Goal: Task Accomplishment & Management: Manage account settings

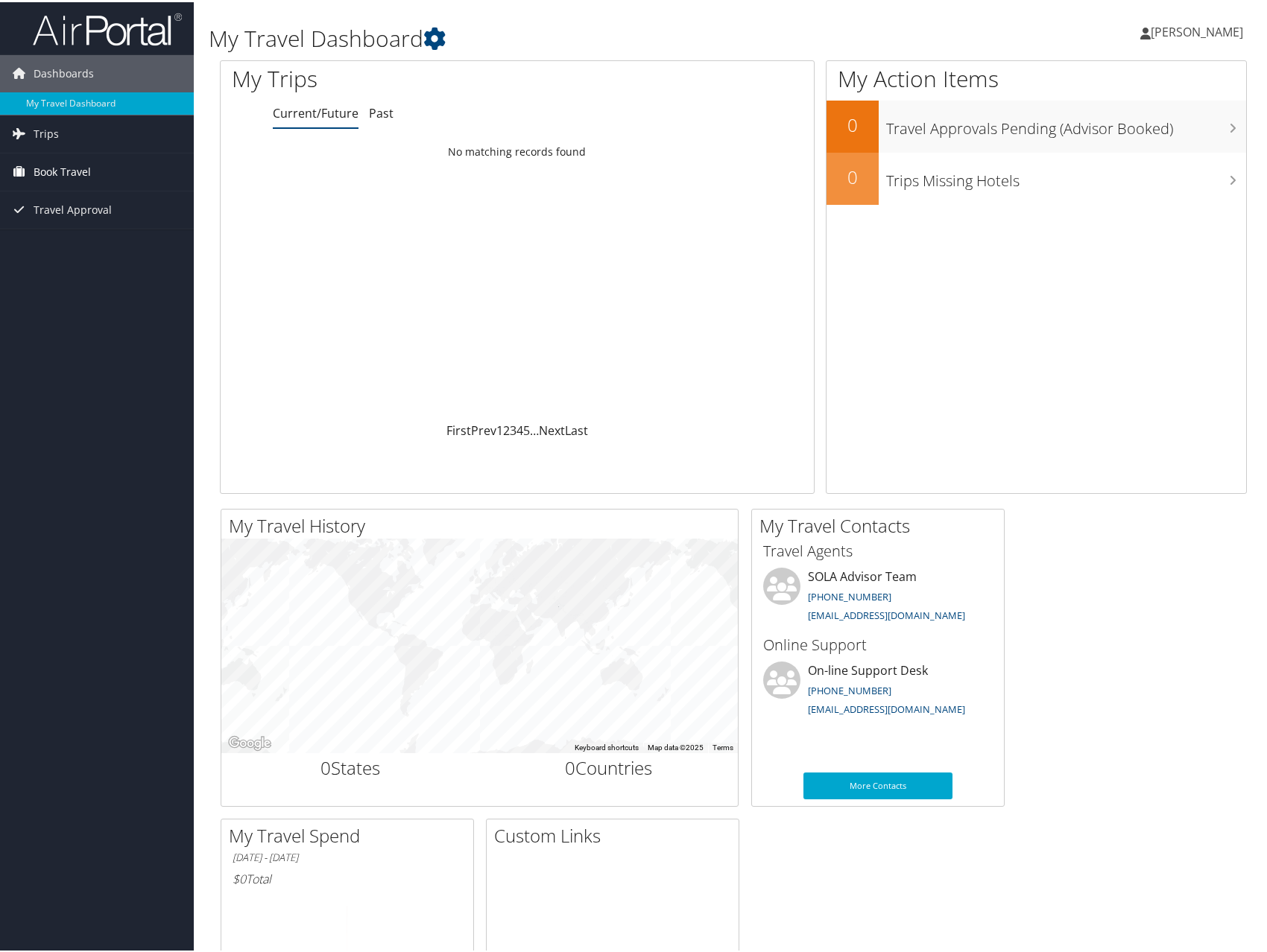
click at [64, 181] on span "Book Travel" at bounding box center [62, 170] width 57 height 38
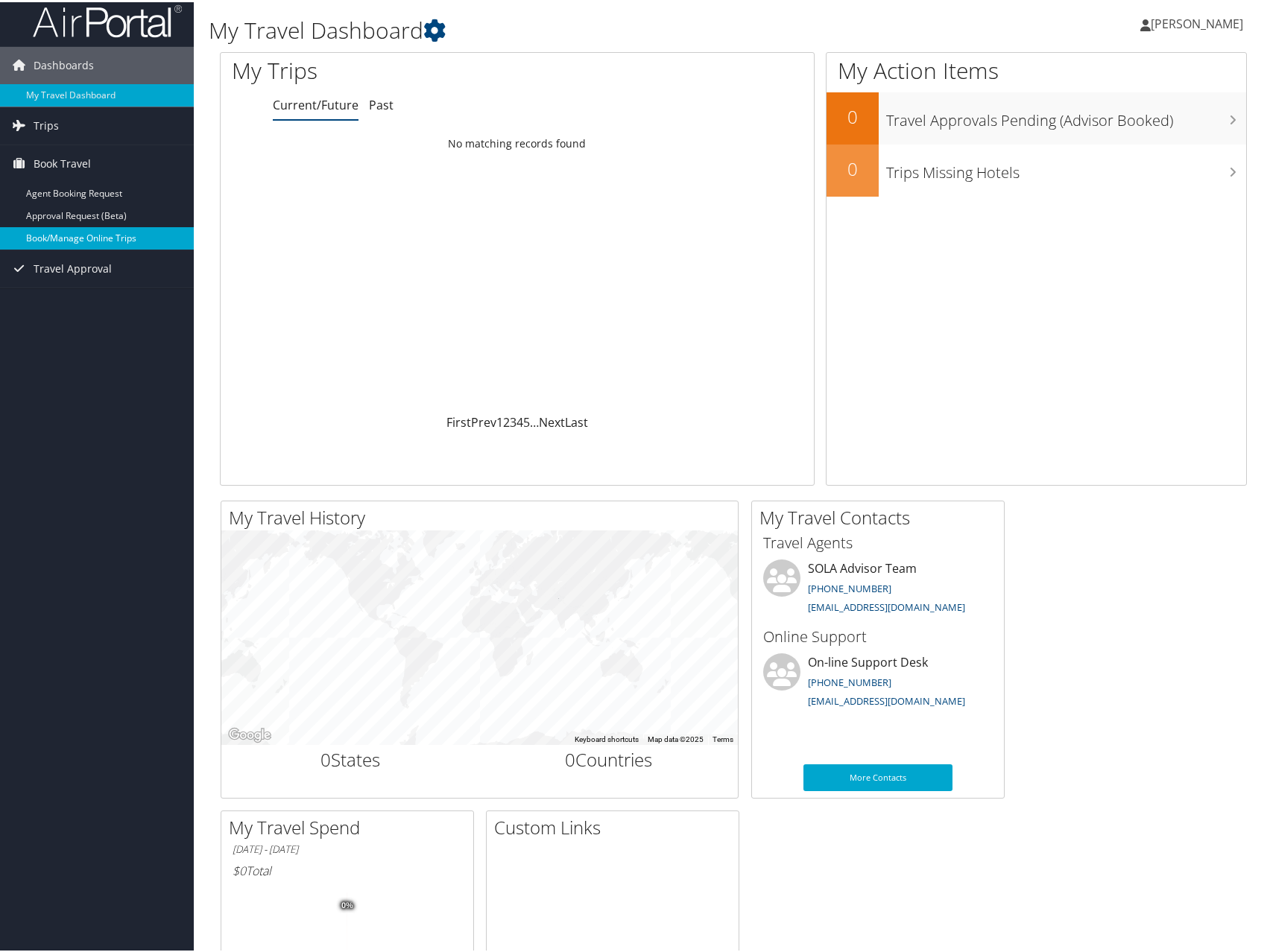
scroll to position [11, 0]
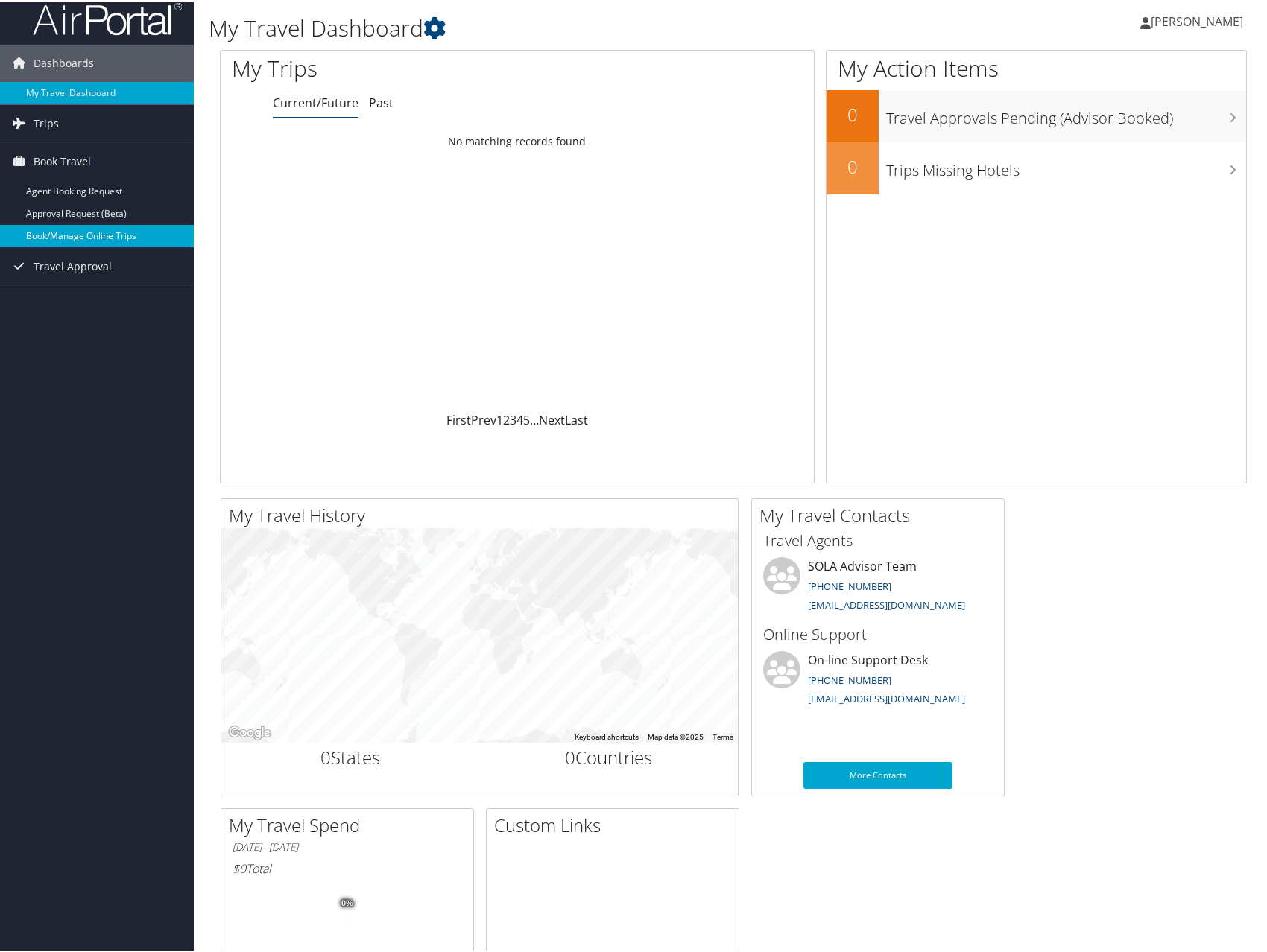
click at [66, 244] on link "Book/Manage Online Trips" at bounding box center [97, 234] width 193 height 22
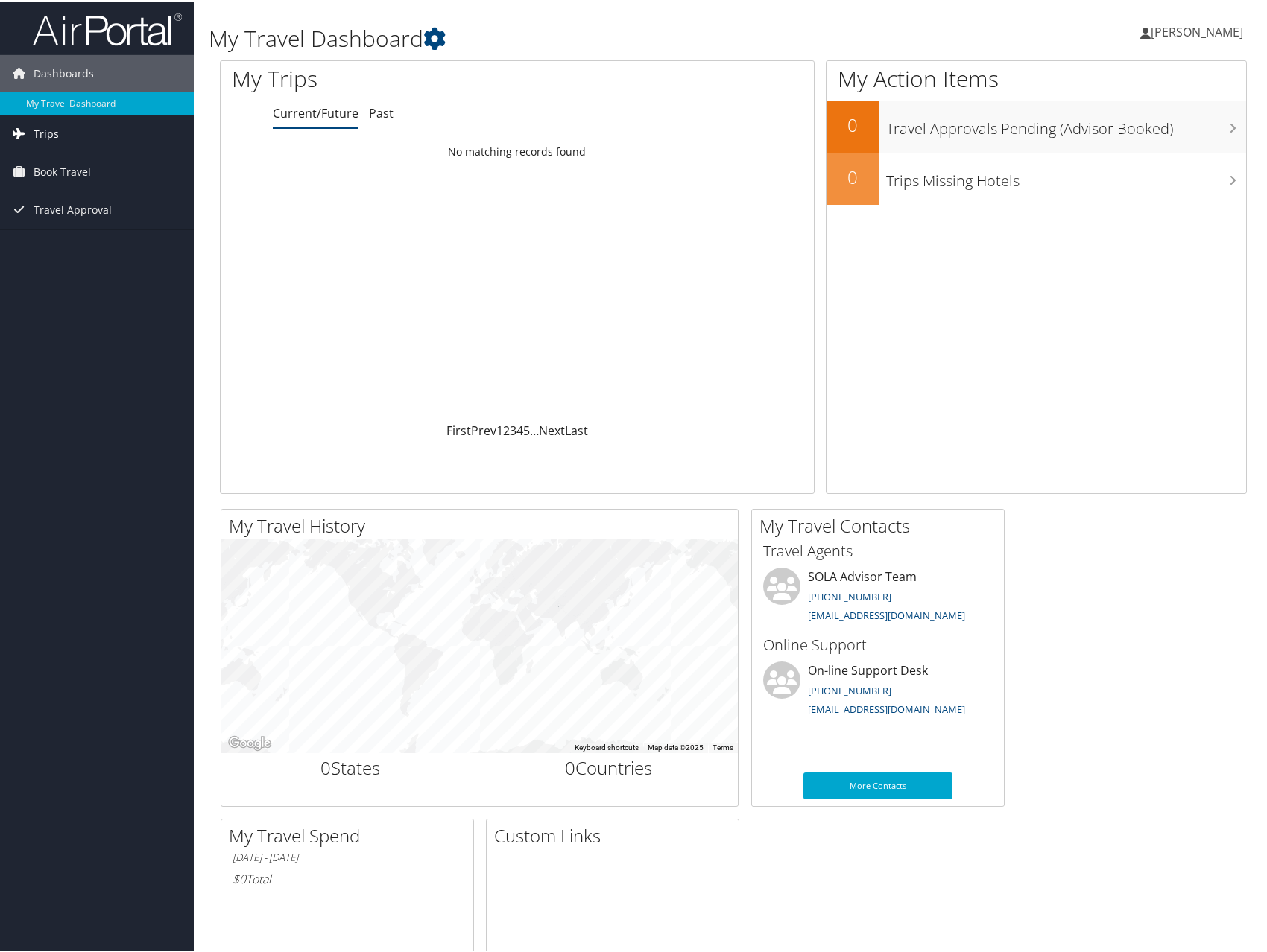
click at [97, 141] on link "Trips" at bounding box center [97, 131] width 193 height 38
click at [57, 161] on link "Current/Future Trips" at bounding box center [97, 161] width 193 height 22
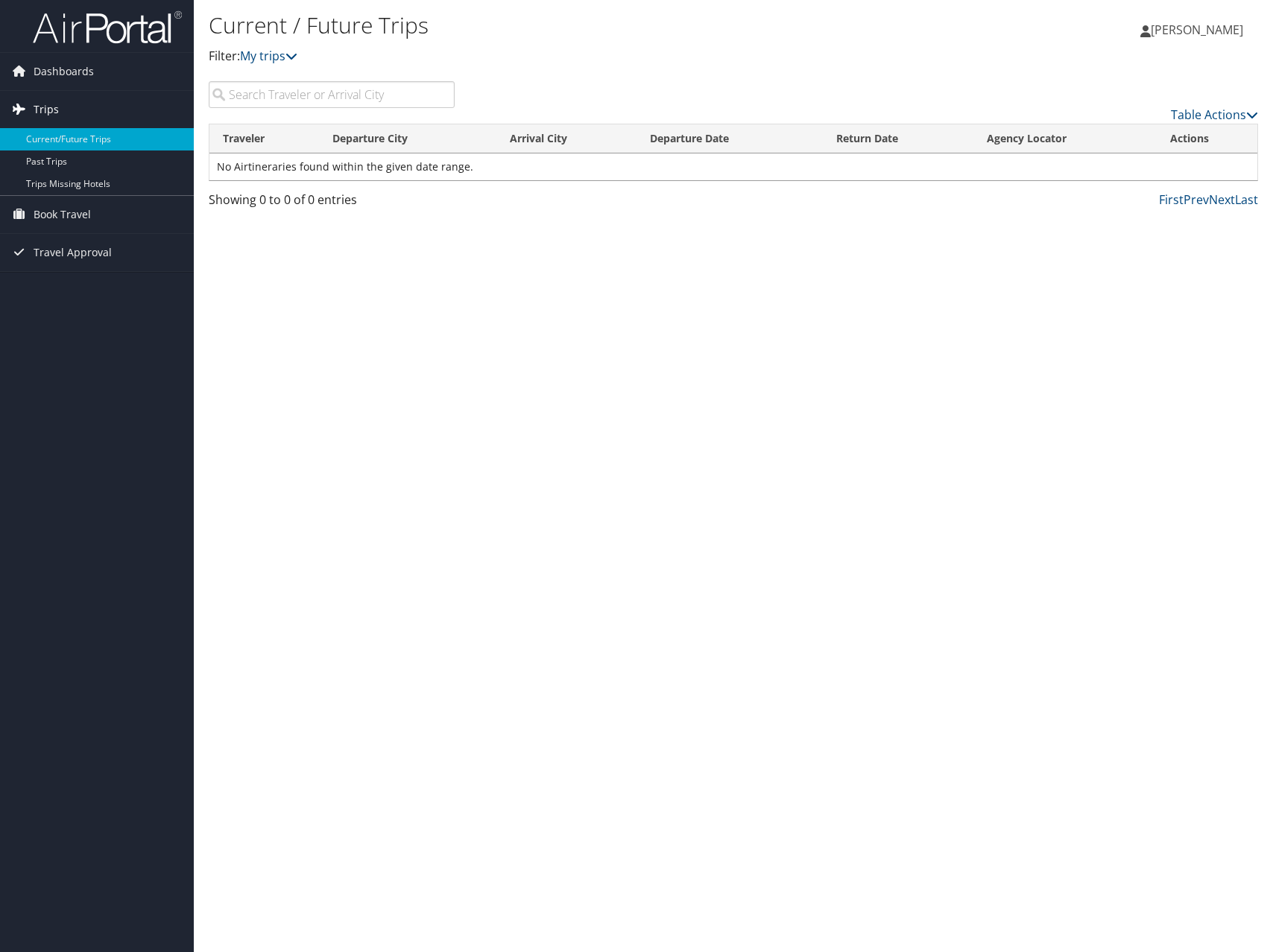
click at [47, 106] on span "Trips" at bounding box center [46, 109] width 25 height 38
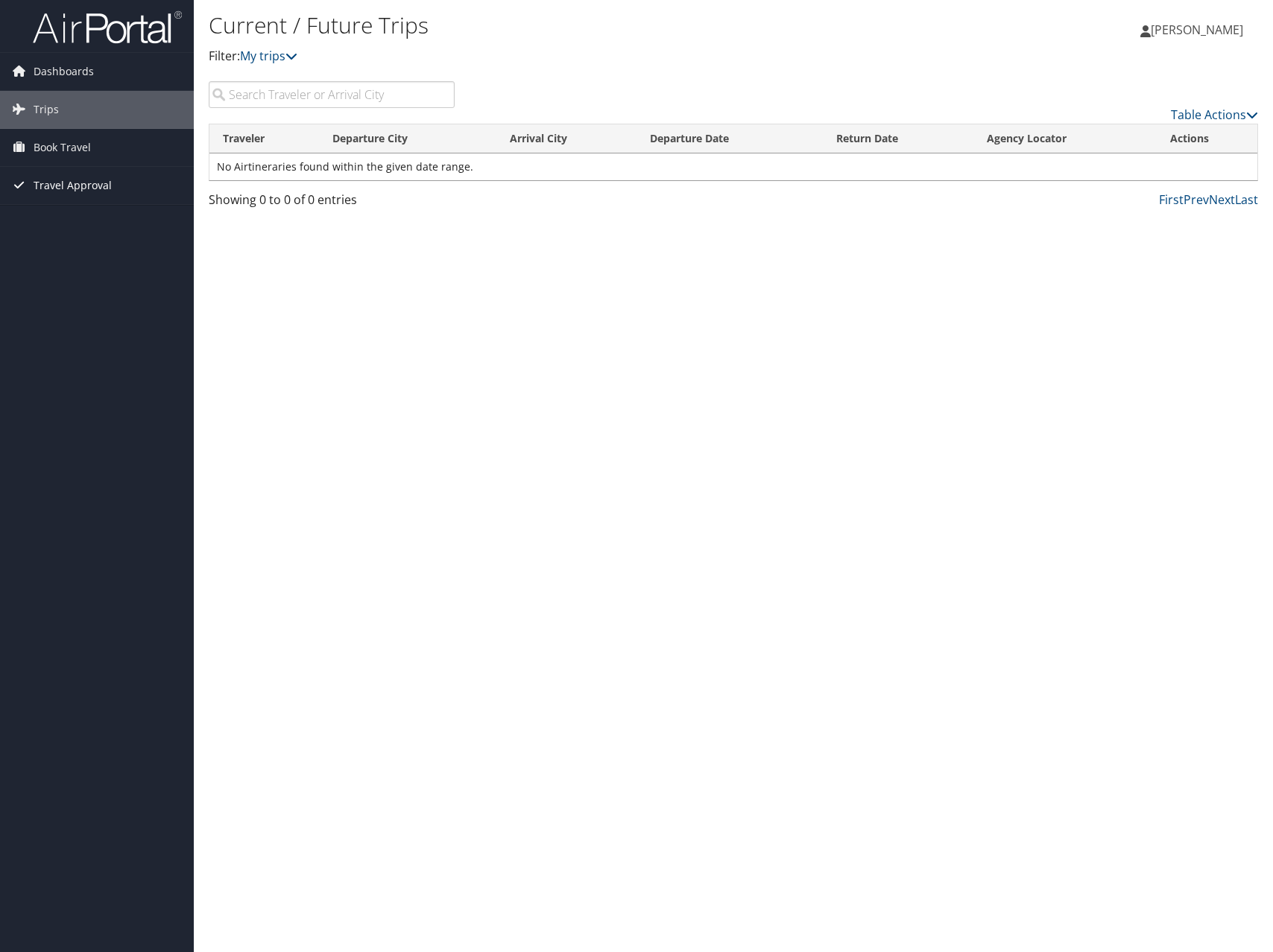
click at [51, 172] on span "Travel Approval" at bounding box center [72, 186] width 78 height 38
click at [61, 209] on link "Pending Trip Approvals" at bounding box center [97, 215] width 193 height 22
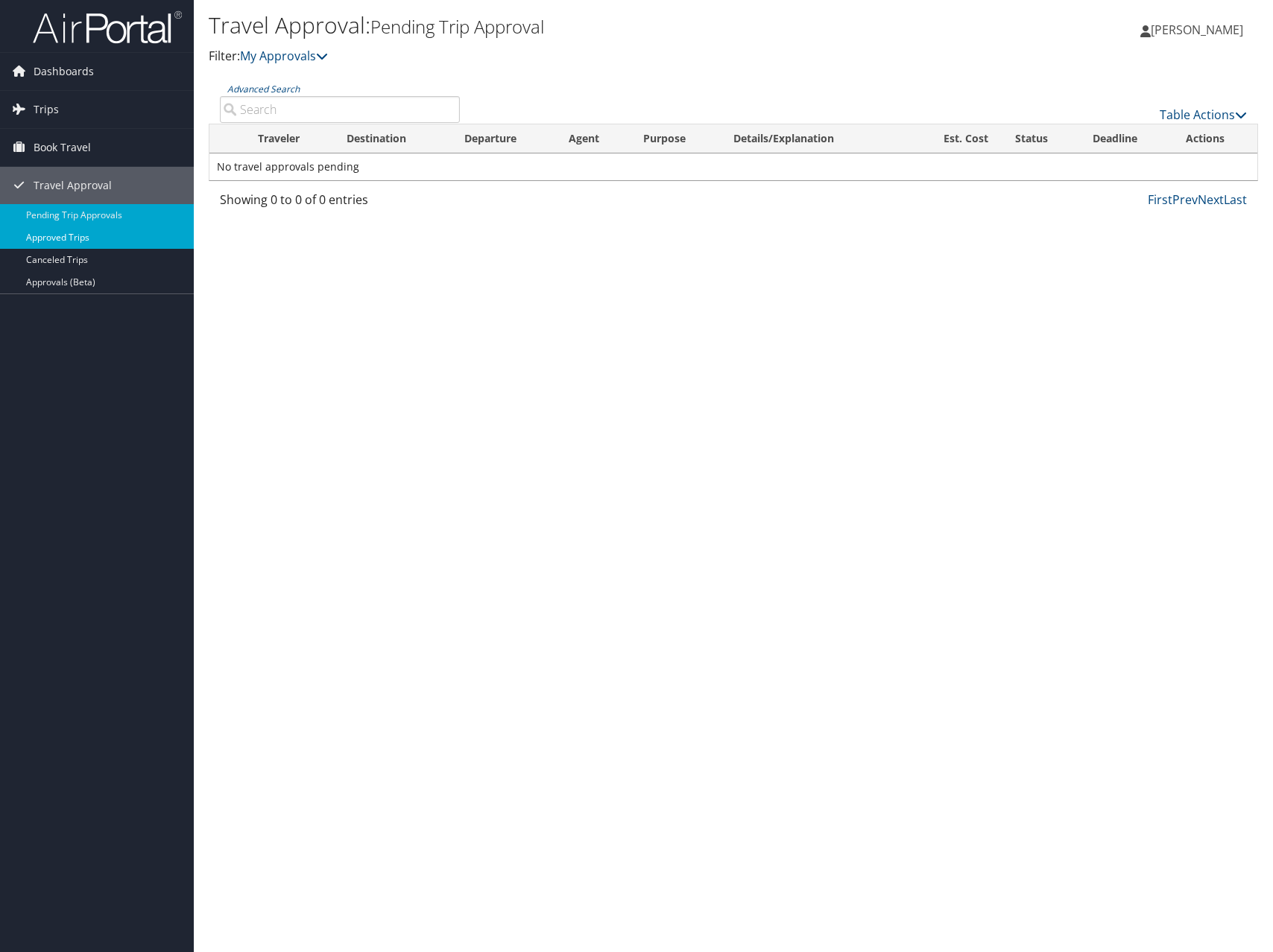
click at [71, 236] on link "Approved Trips" at bounding box center [97, 237] width 193 height 22
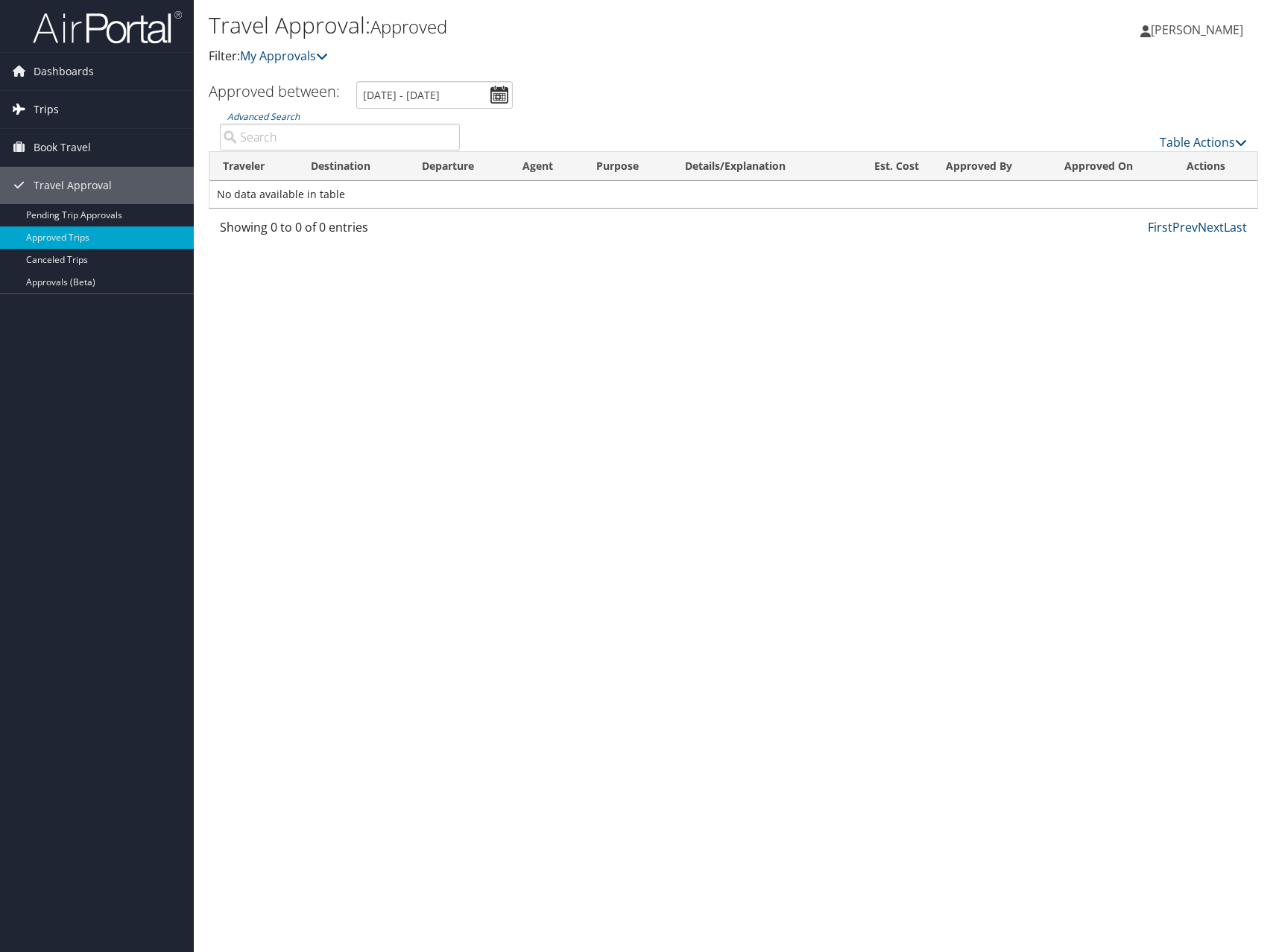
click at [60, 115] on link "Trips" at bounding box center [97, 109] width 193 height 38
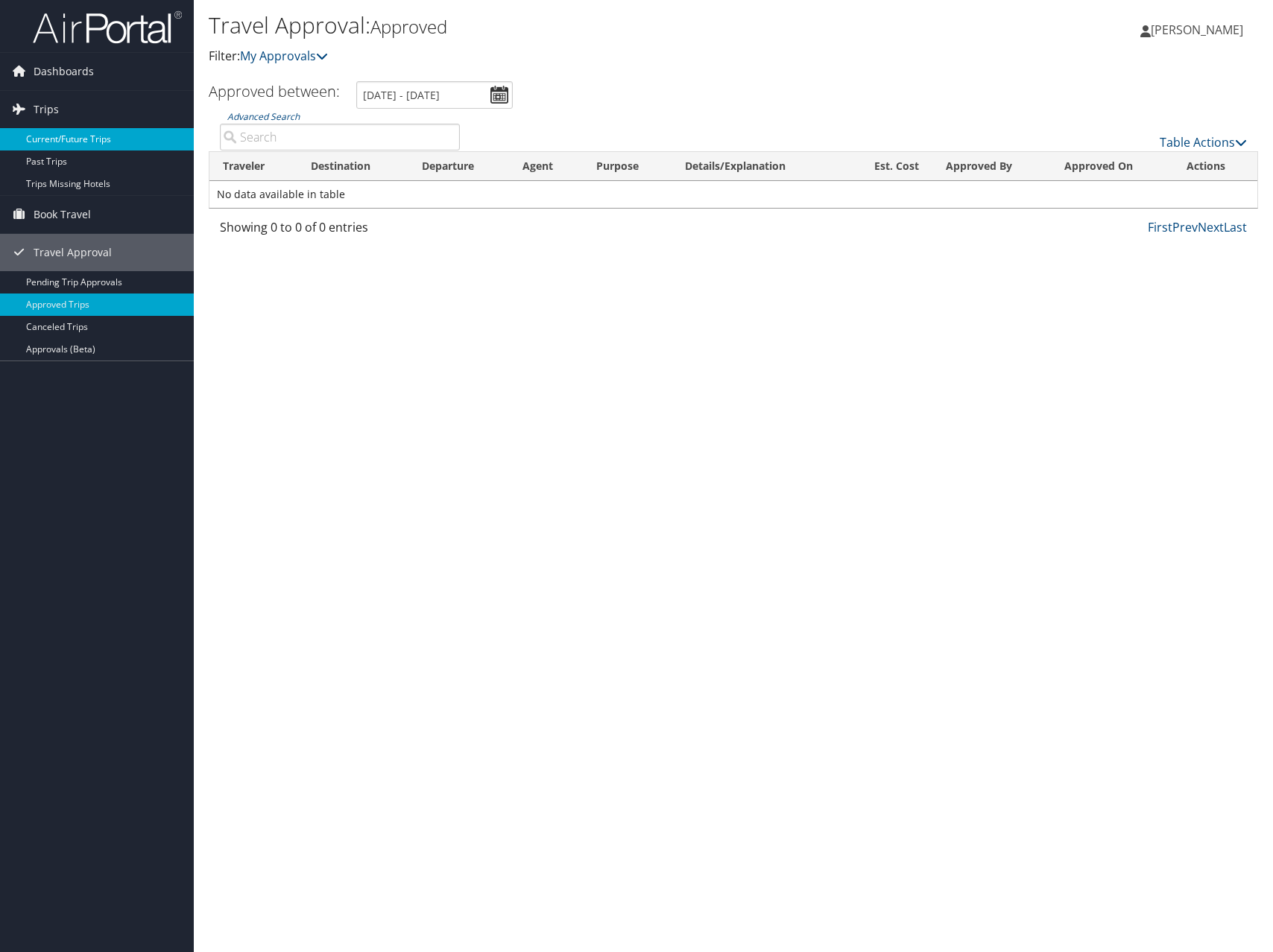
click at [50, 141] on link "Current/Future Trips" at bounding box center [97, 139] width 193 height 22
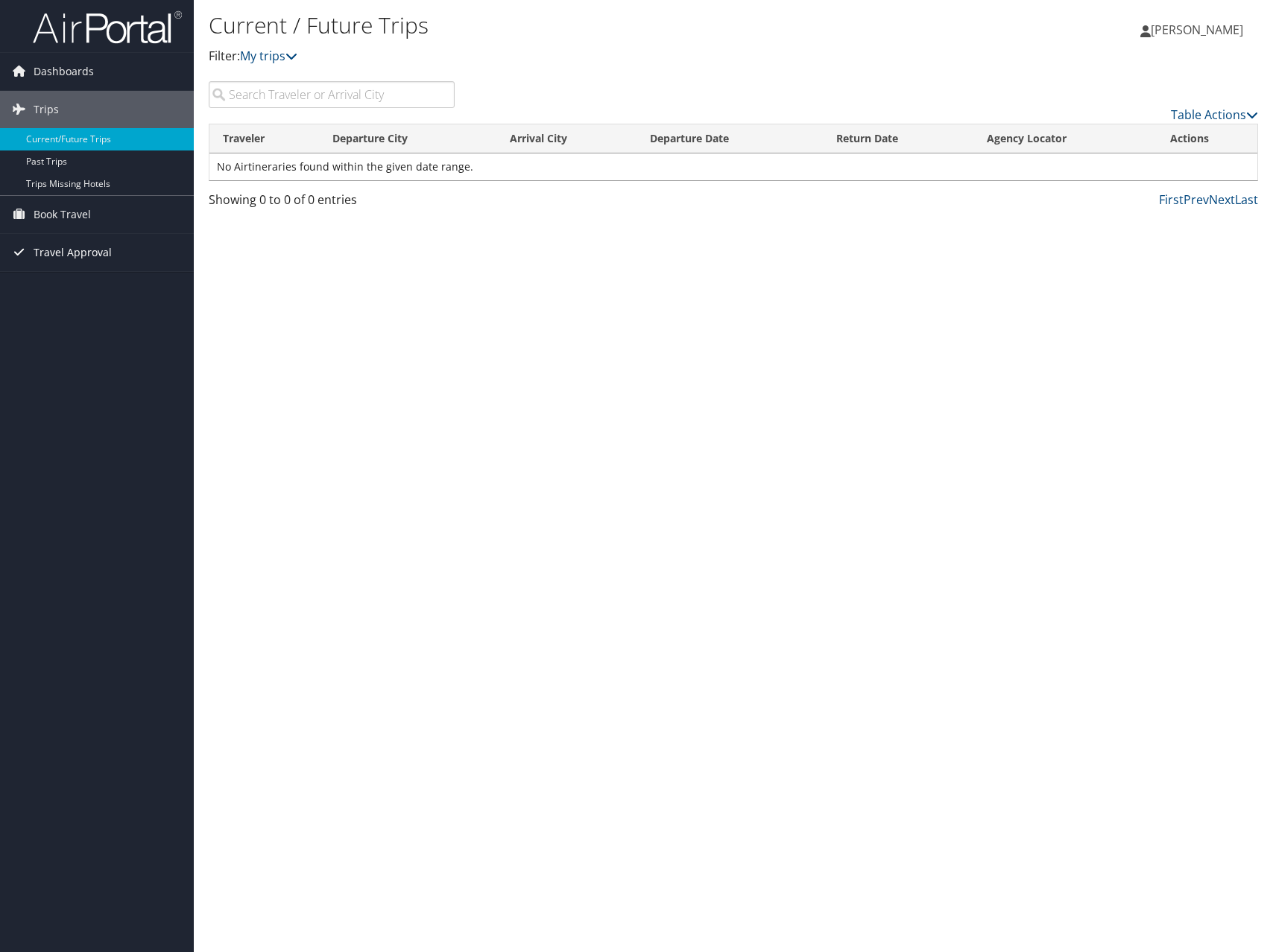
click at [64, 247] on span "Travel Approval" at bounding box center [72, 252] width 78 height 38
click at [64, 286] on link "Pending Trip Approvals" at bounding box center [97, 282] width 193 height 22
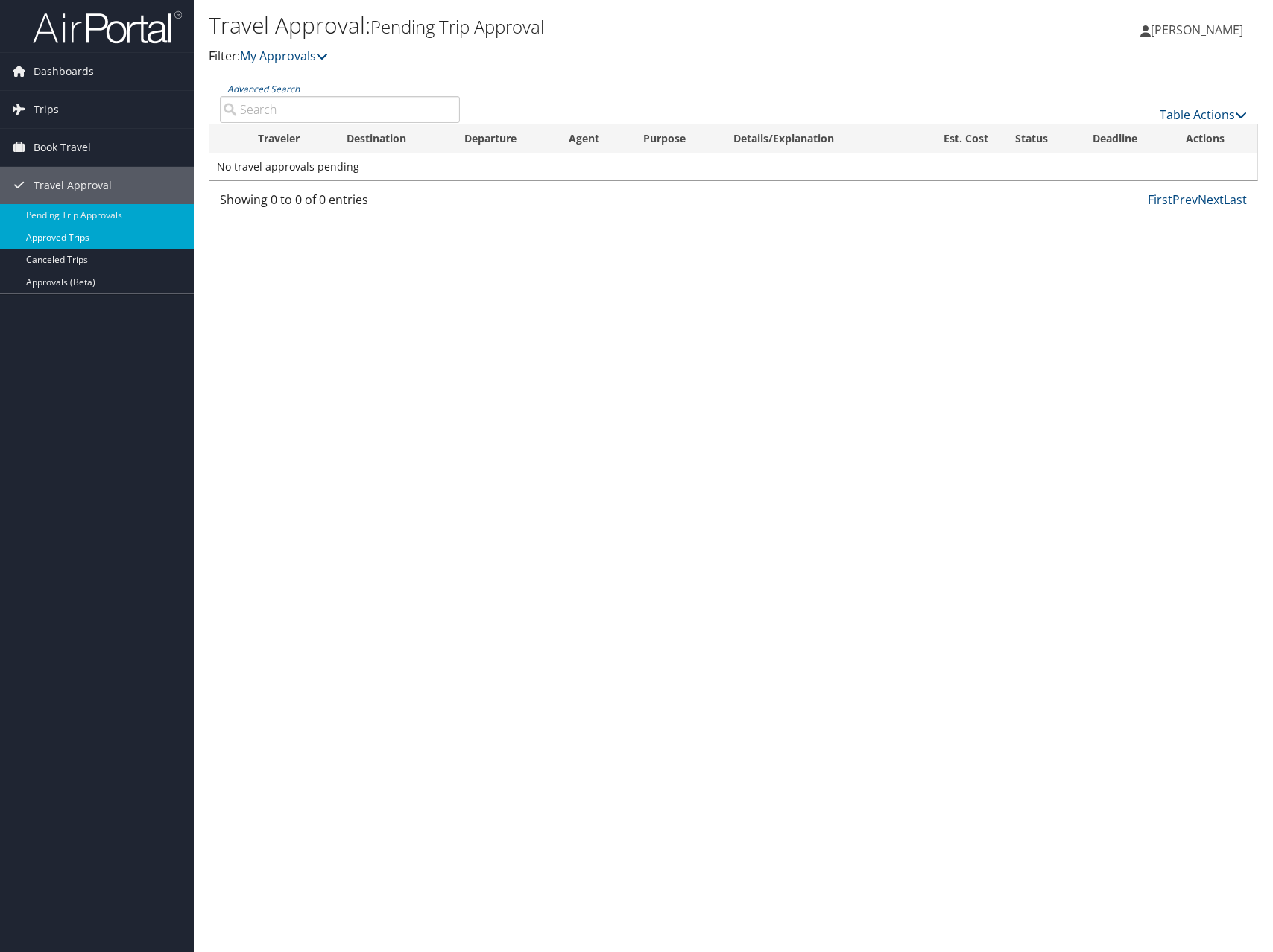
click at [105, 240] on link "Approved Trips" at bounding box center [97, 237] width 193 height 22
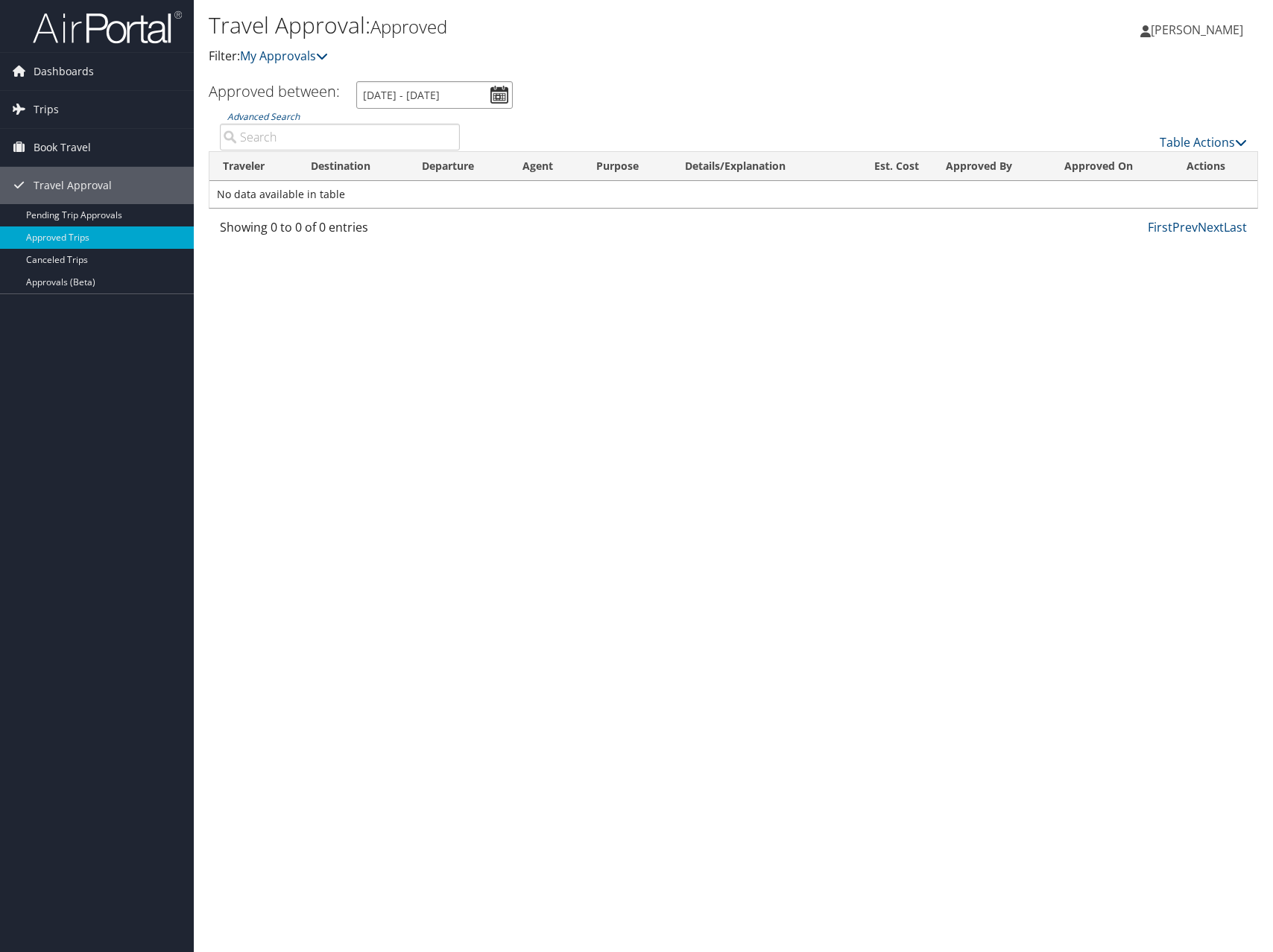
click at [511, 94] on input "9/1/2025 - 10/1/2025" at bounding box center [435, 95] width 157 height 28
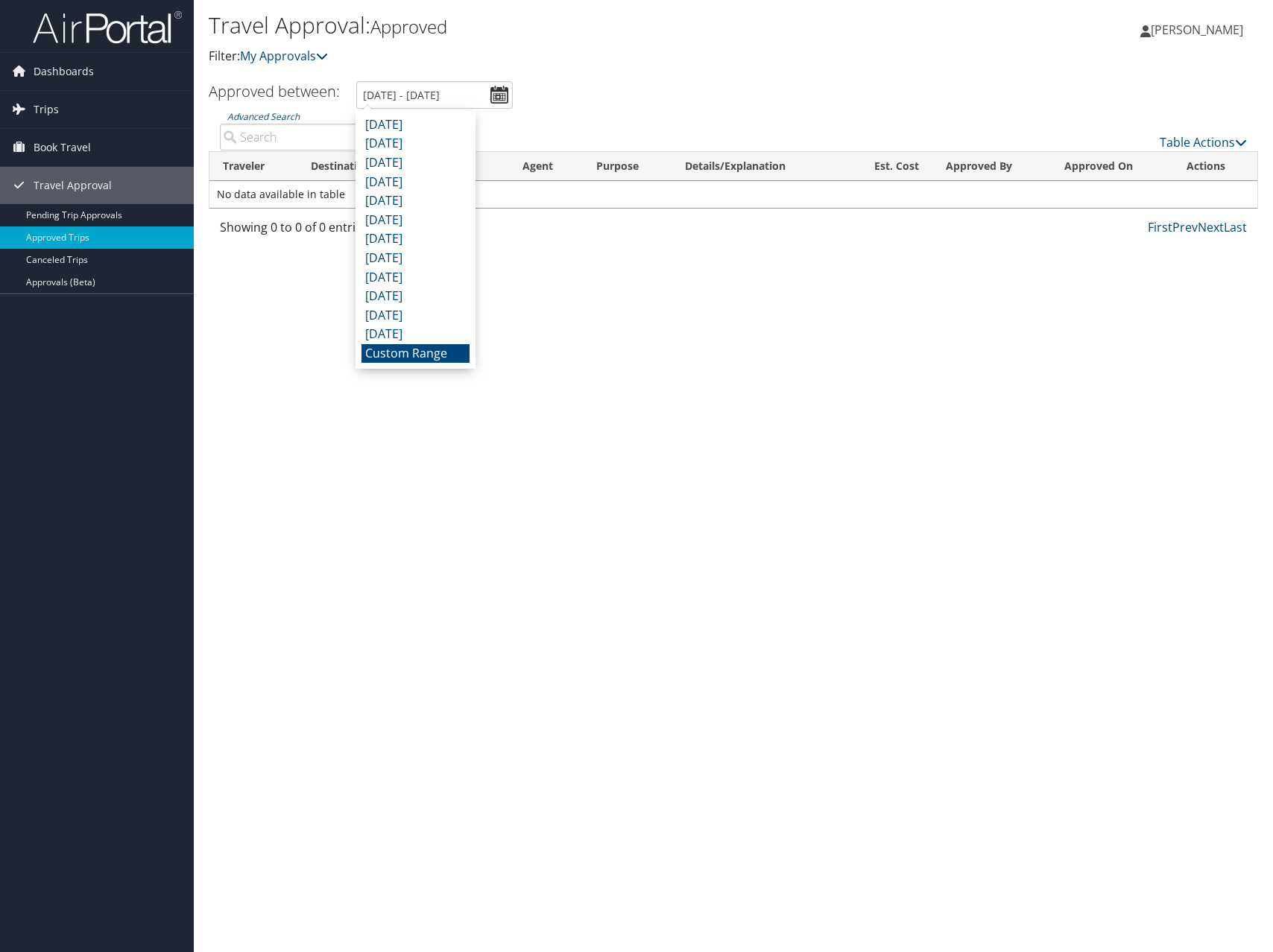
click at [415, 351] on li "Custom Range" at bounding box center [416, 354] width 108 height 19
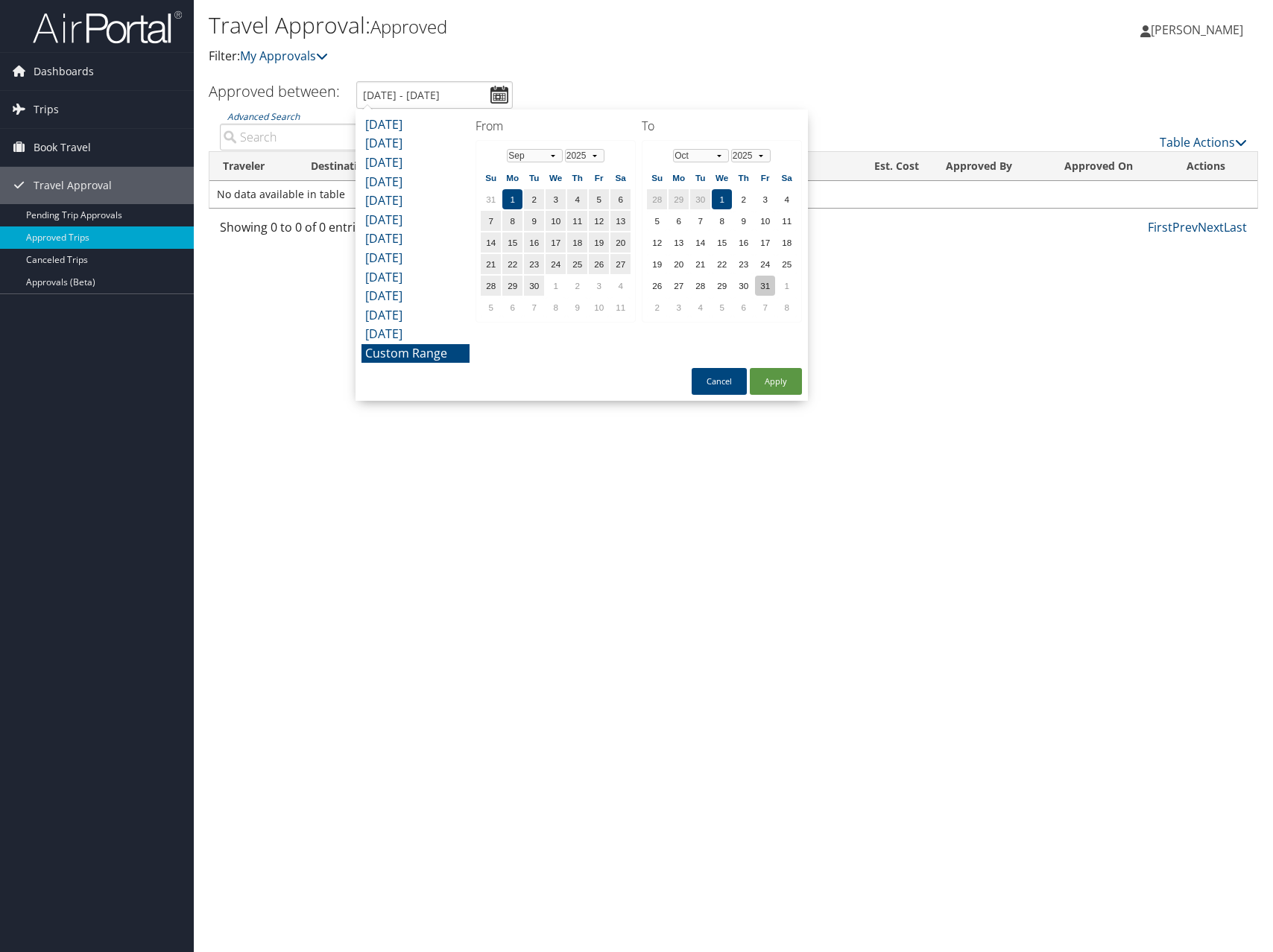
click at [767, 291] on td "31" at bounding box center [765, 285] width 20 height 20
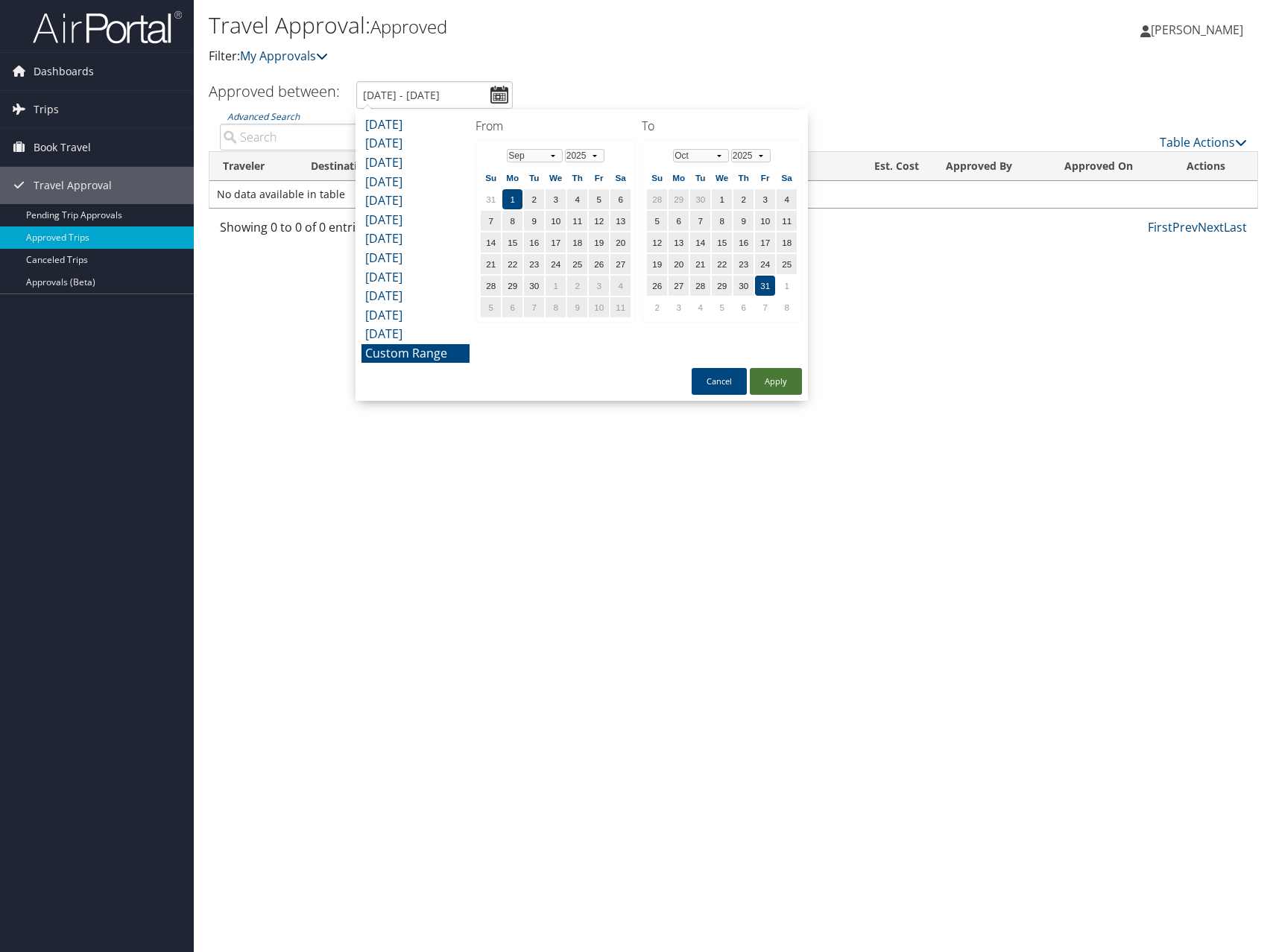
click at [776, 376] on button "Apply" at bounding box center [776, 382] width 52 height 27
type input "9/1/2025 - 10/31/2025"
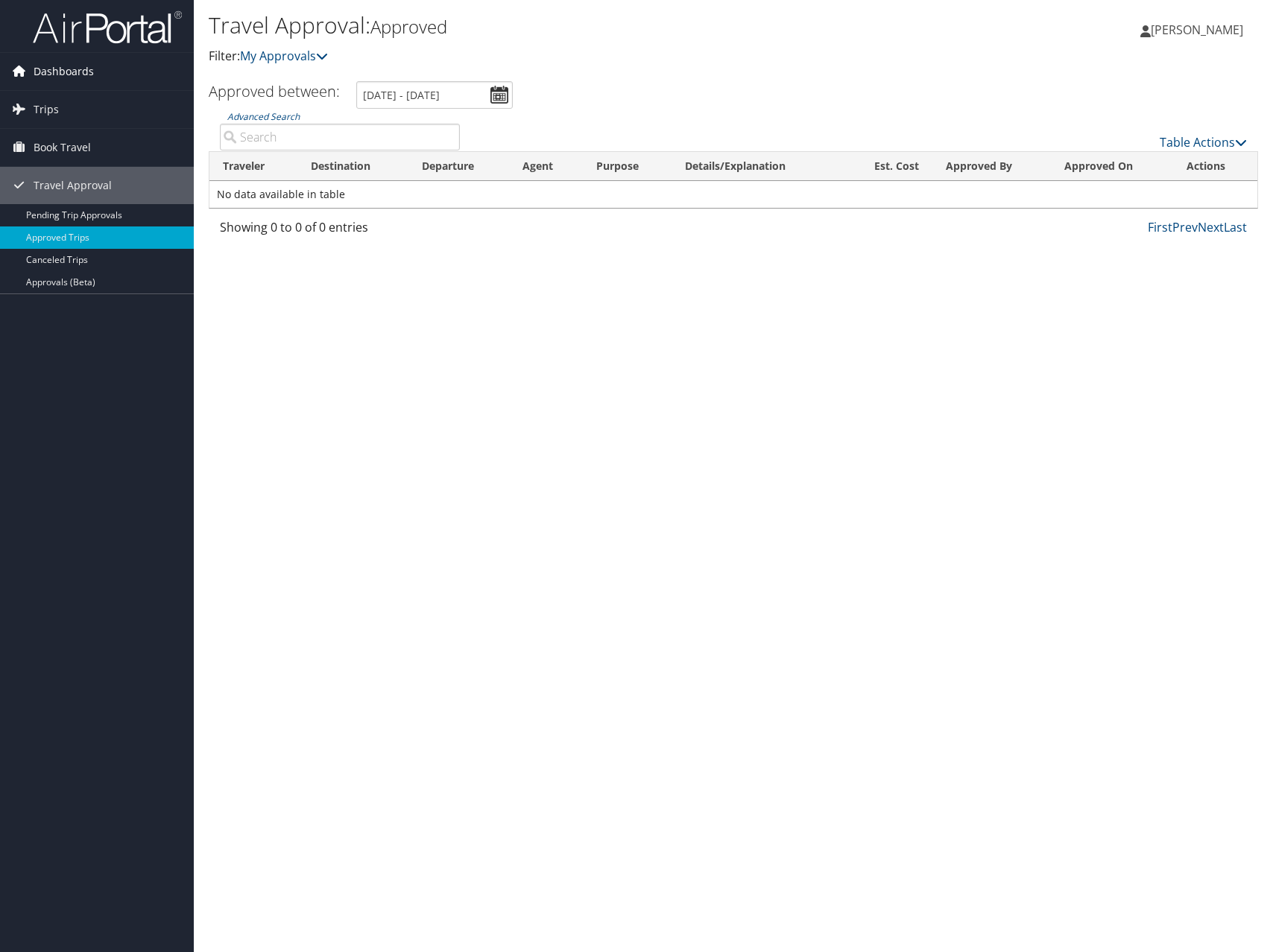
click at [75, 71] on span "Dashboards" at bounding box center [64, 72] width 60 height 38
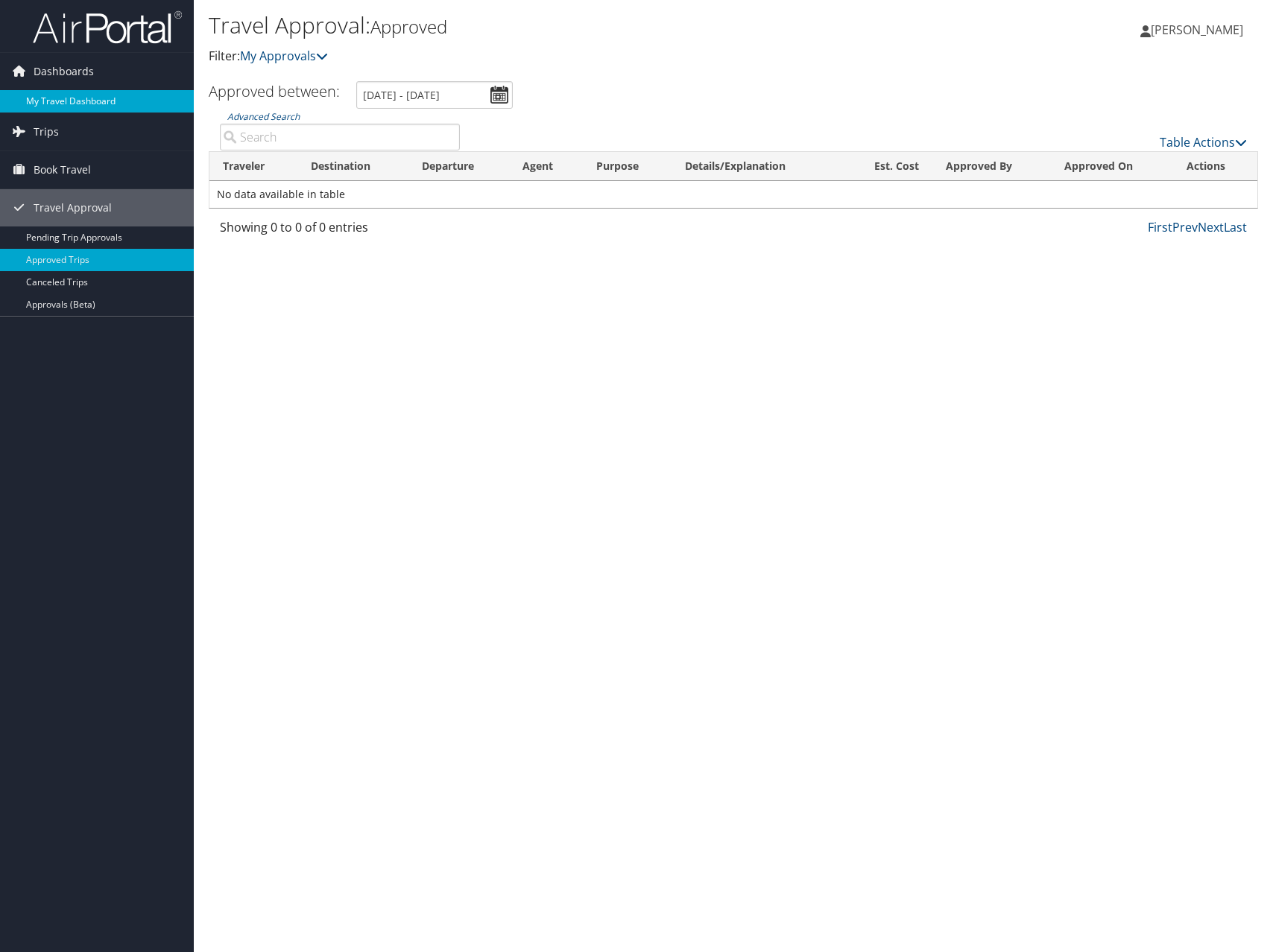
click at [64, 106] on link "My Travel Dashboard" at bounding box center [97, 101] width 193 height 22
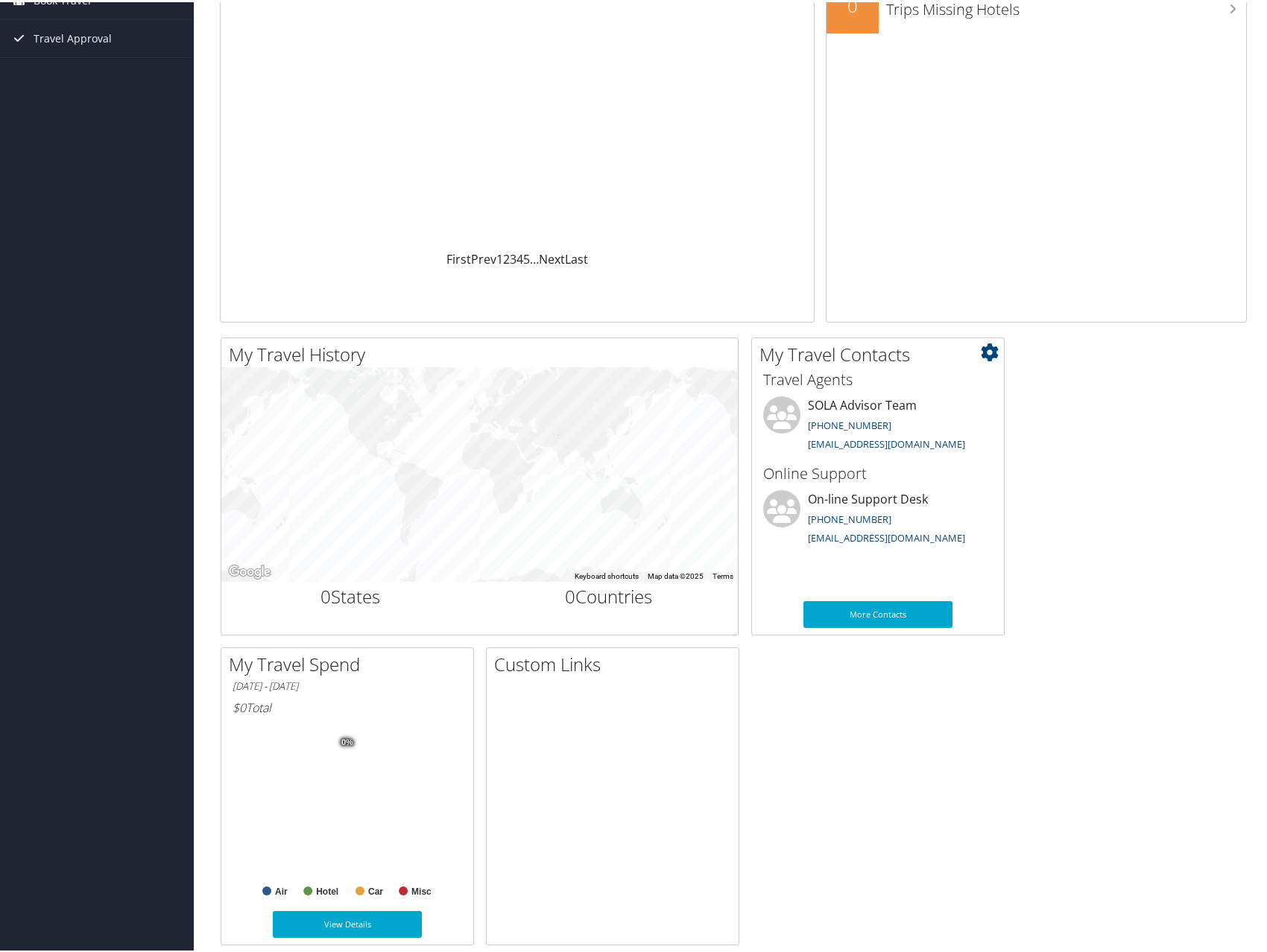
scroll to position [188, 0]
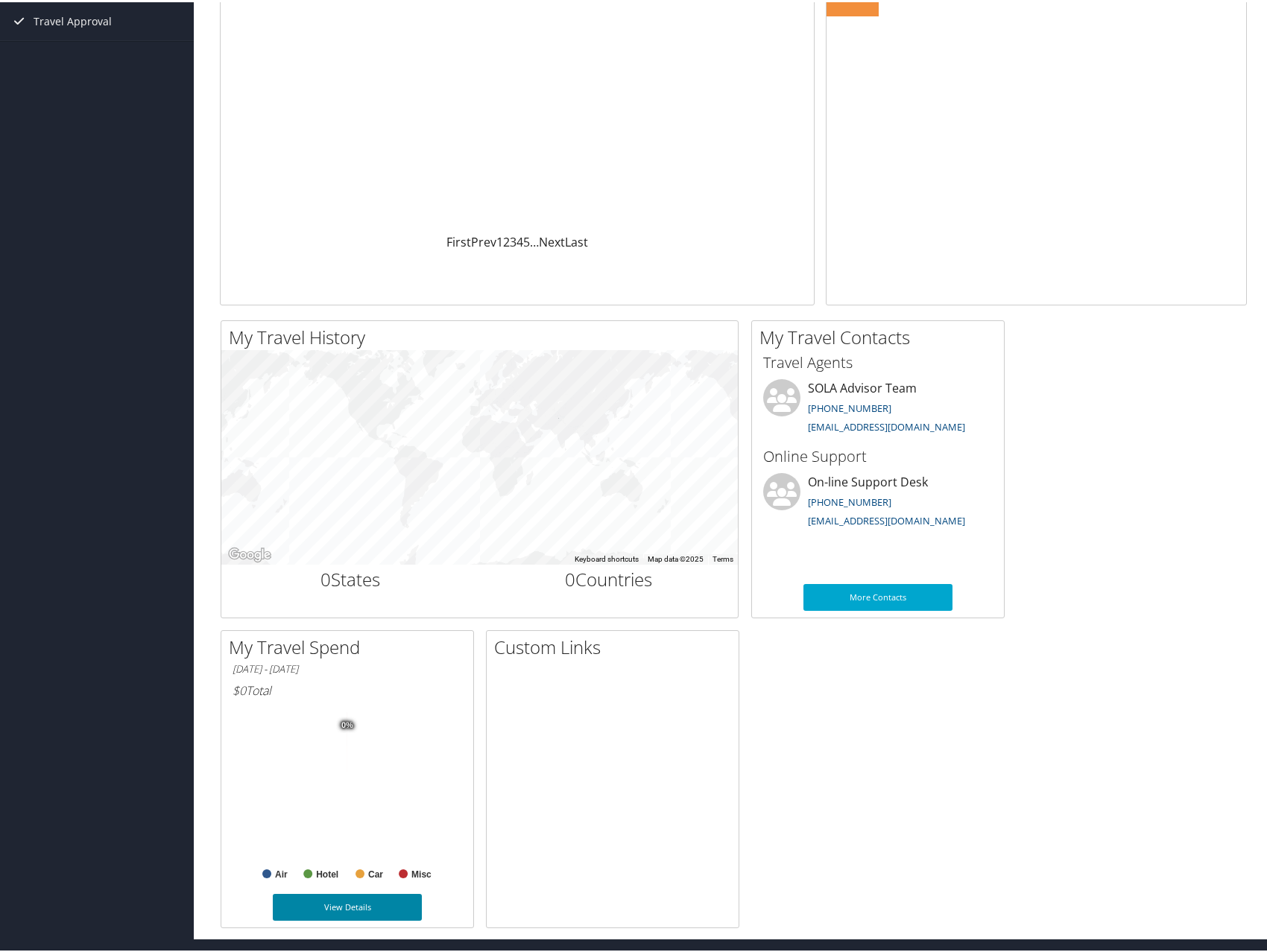
click at [307, 897] on link "View Details" at bounding box center [347, 906] width 149 height 27
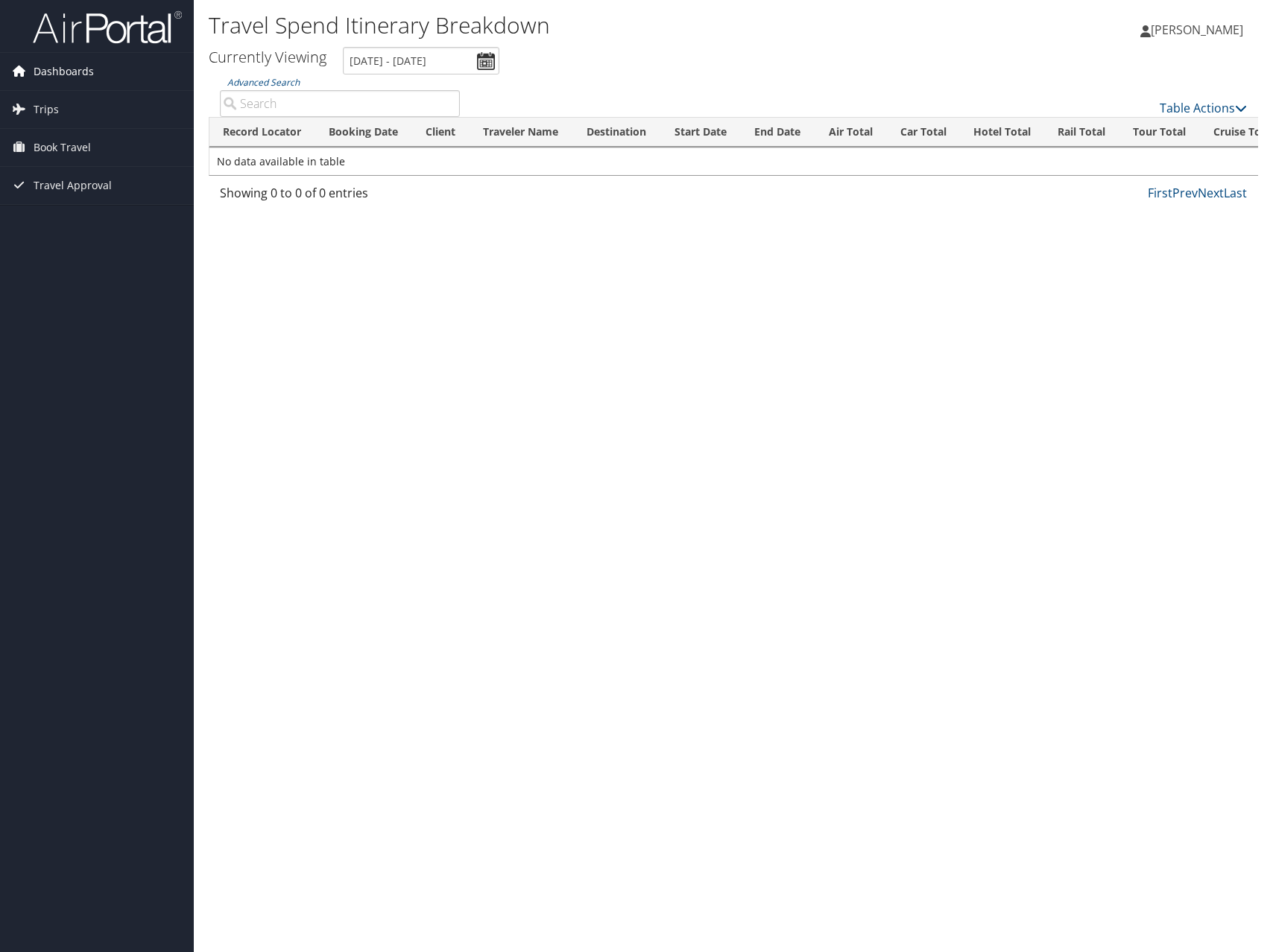
click at [67, 84] on span "Dashboards" at bounding box center [64, 72] width 60 height 38
click at [67, 95] on link "My Travel Dashboard" at bounding box center [97, 101] width 193 height 22
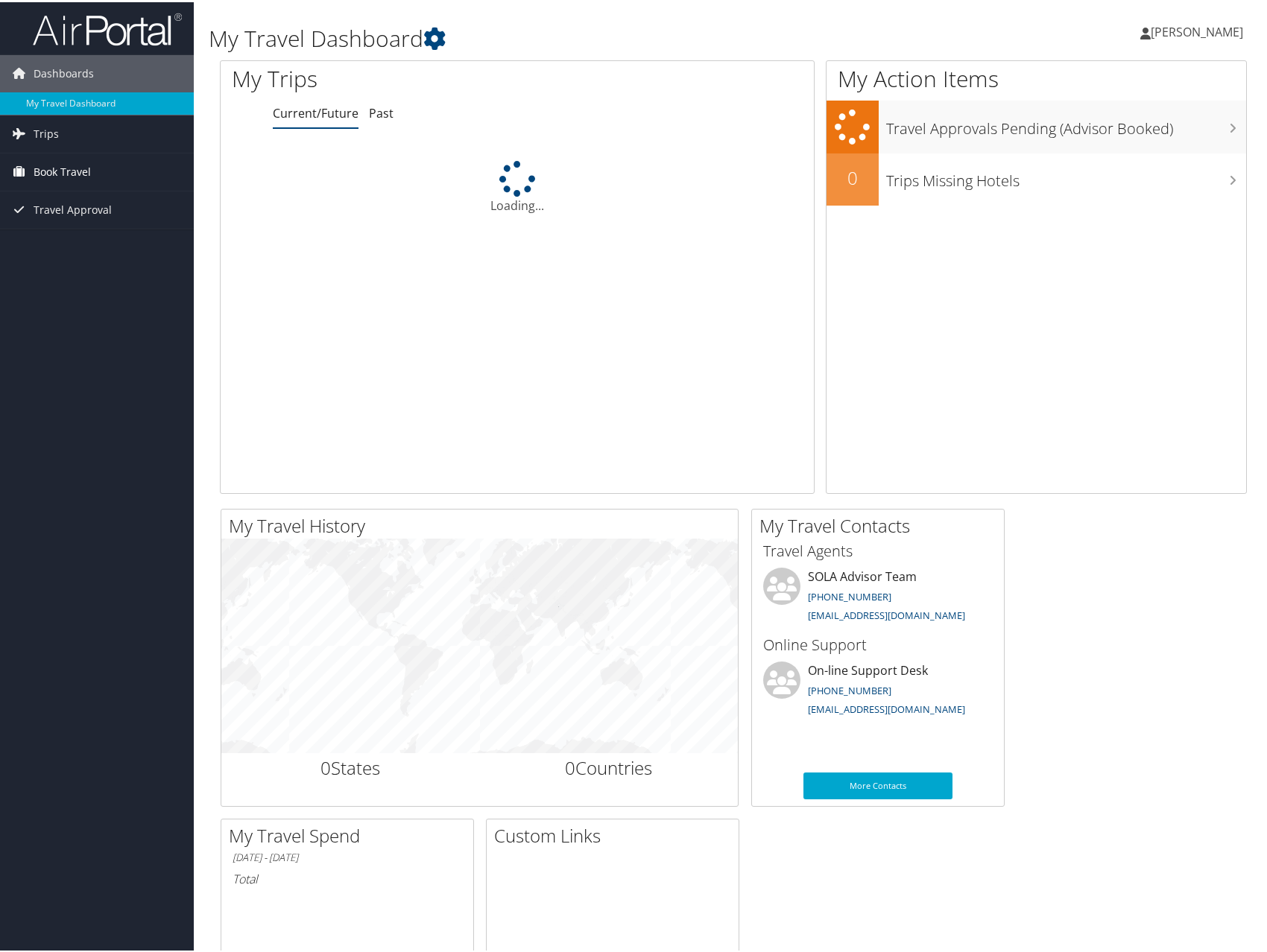
click at [24, 159] on icon at bounding box center [18, 168] width 22 height 22
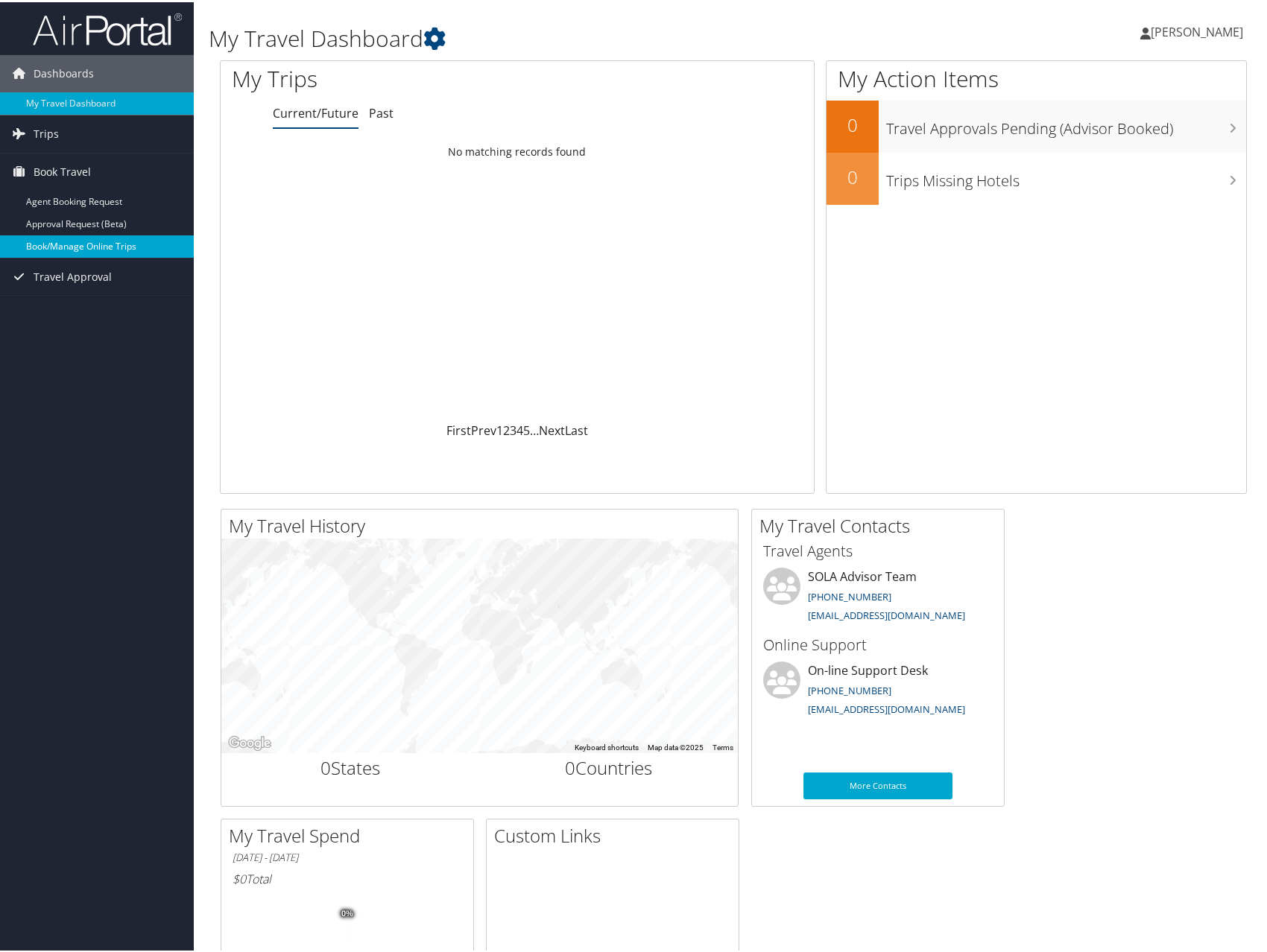
click at [55, 245] on link "Book/Manage Online Trips" at bounding box center [97, 244] width 193 height 22
click at [72, 100] on link "My Travel Dashboard" at bounding box center [97, 101] width 193 height 22
click at [53, 131] on span "Trips" at bounding box center [46, 131] width 25 height 38
click at [53, 164] on link "Current/Future Trips" at bounding box center [97, 161] width 193 height 22
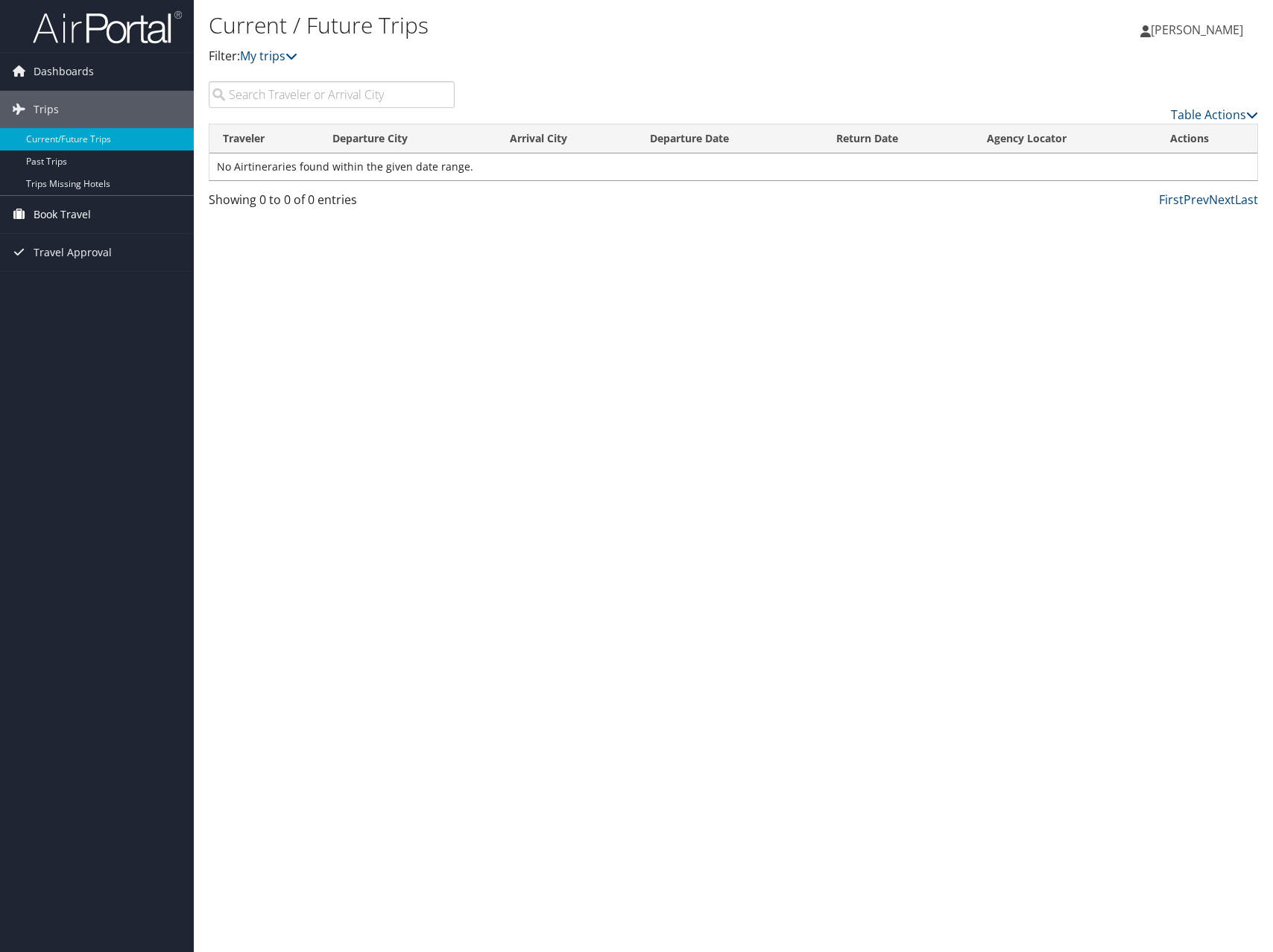
click at [49, 216] on span "Book Travel" at bounding box center [62, 215] width 57 height 38
click at [72, 283] on link "Book/Manage Online Trips" at bounding box center [97, 289] width 193 height 22
click at [62, 59] on span "Dashboards" at bounding box center [64, 72] width 60 height 38
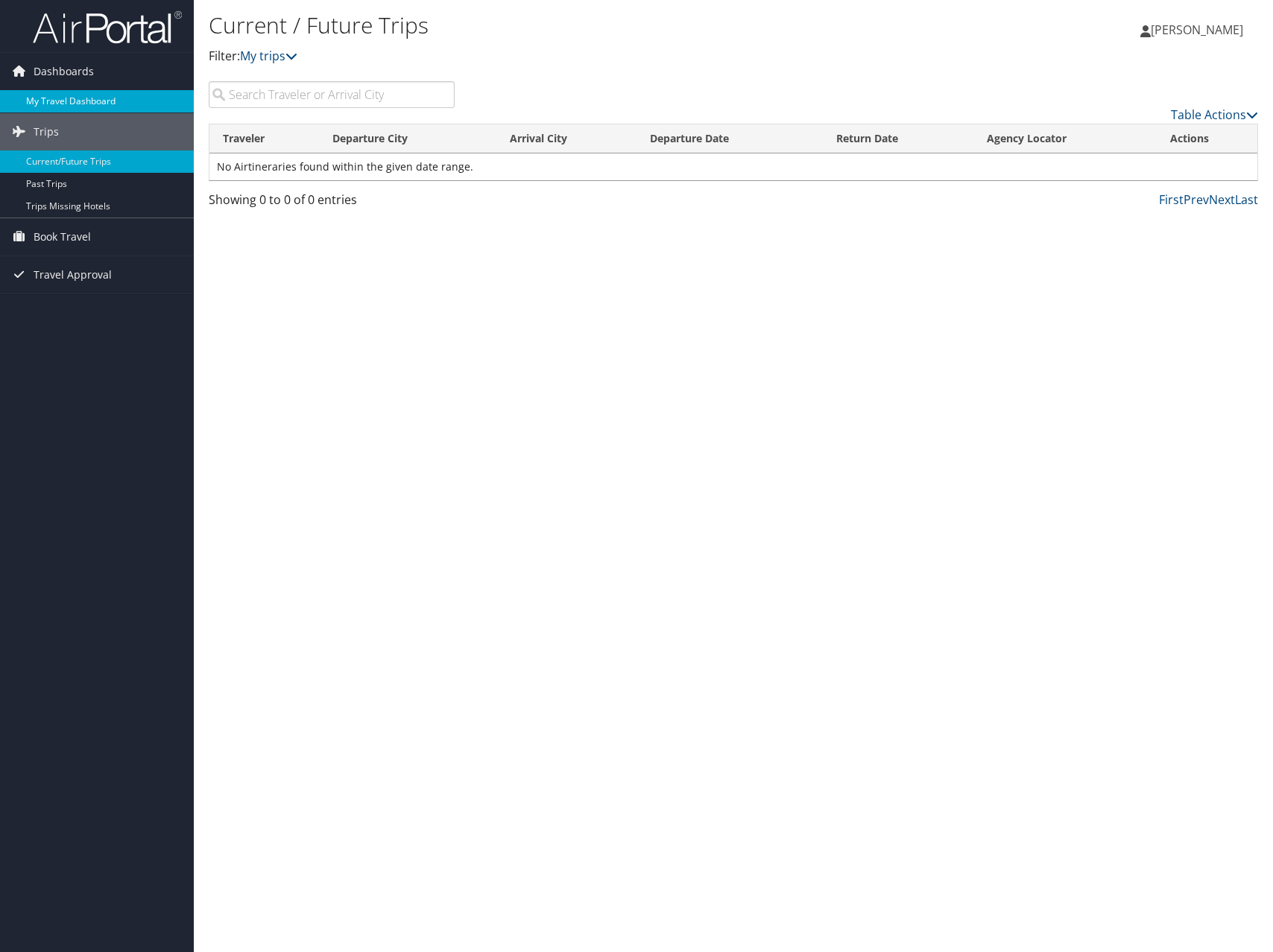
click at [63, 99] on link "My Travel Dashboard" at bounding box center [97, 101] width 193 height 22
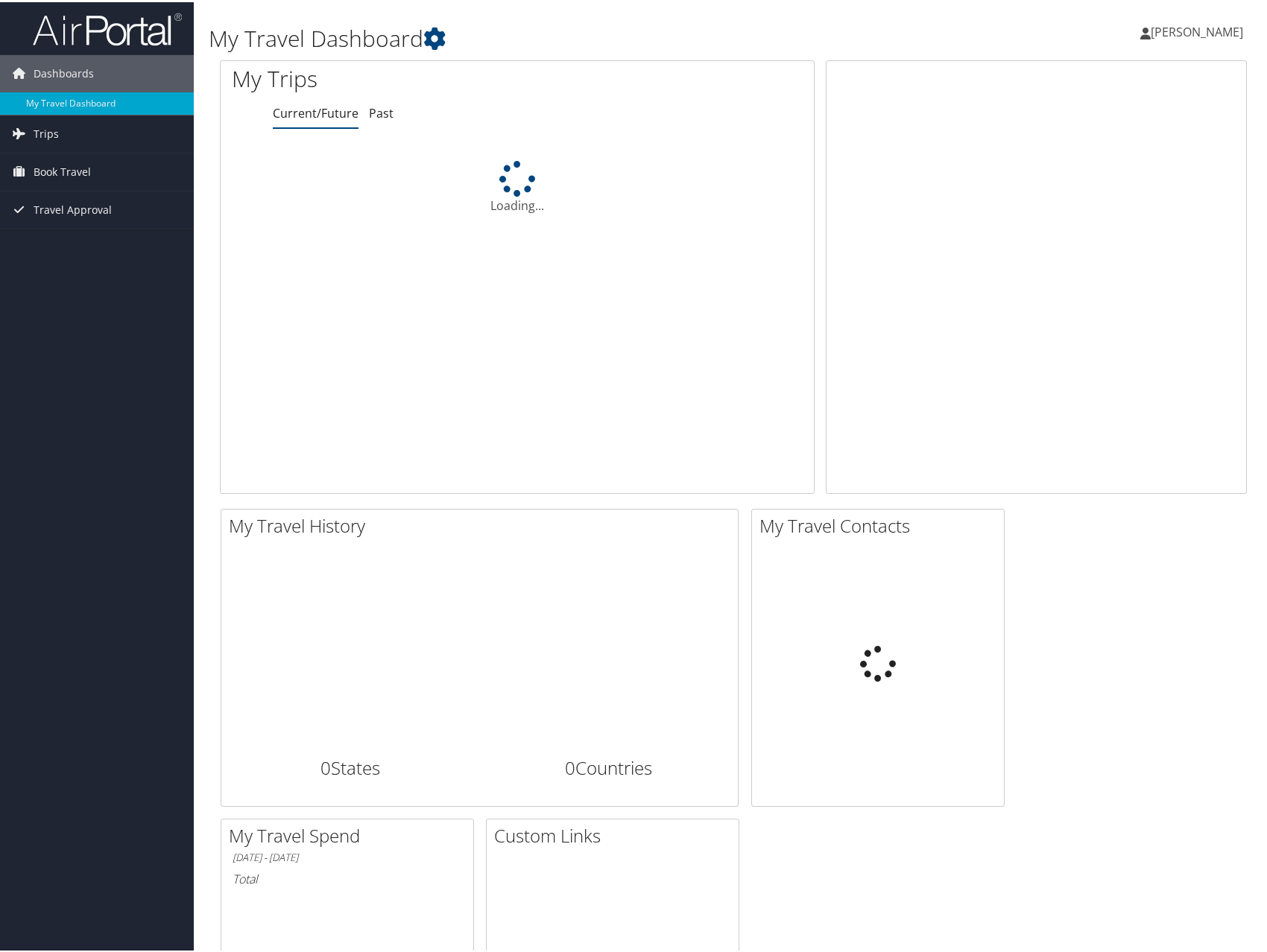
click at [1203, 33] on span "[PERSON_NAME]" at bounding box center [1196, 29] width 93 height 16
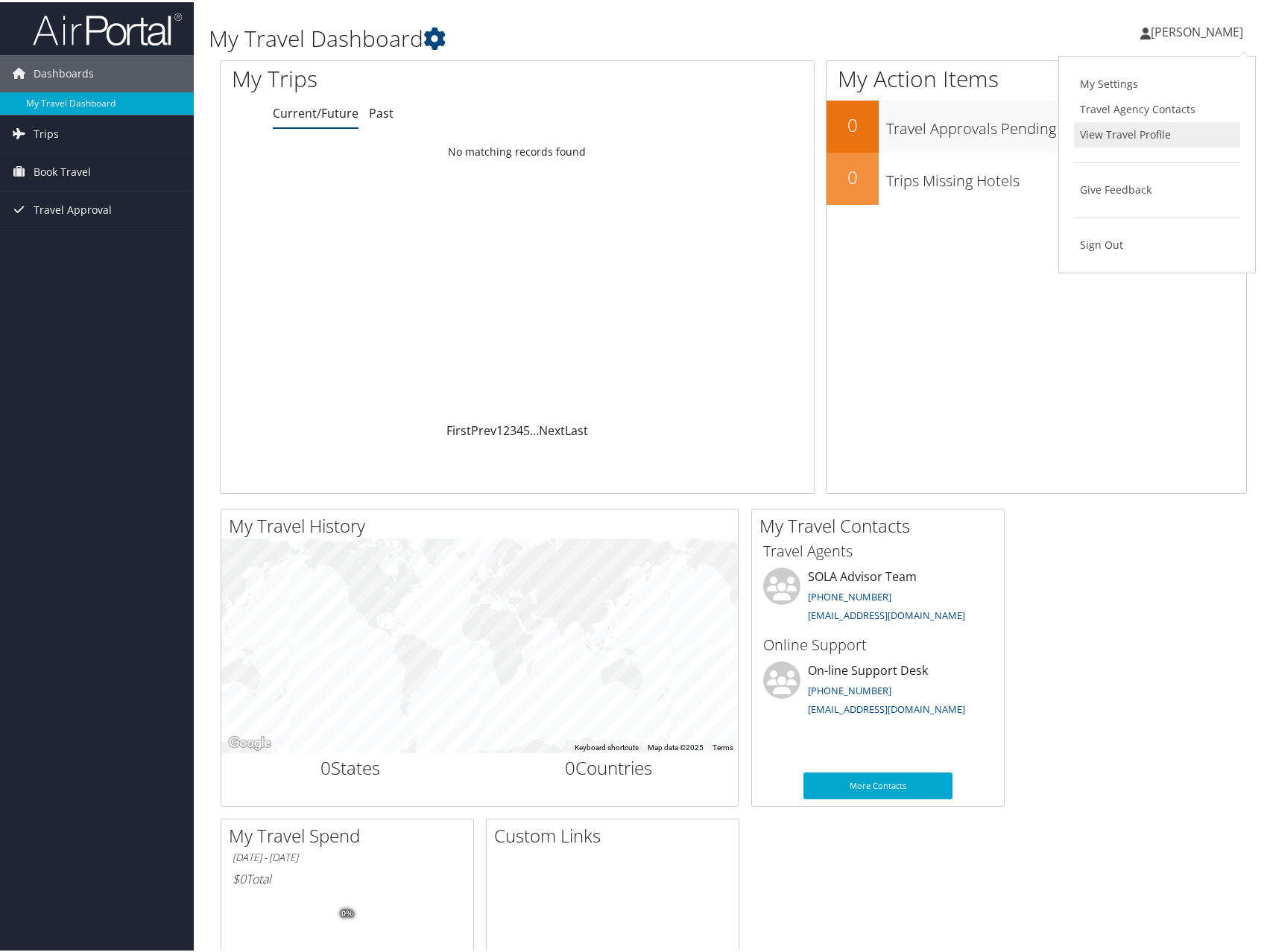
click at [1121, 129] on link "View Travel Profile" at bounding box center [1157, 132] width 166 height 25
click at [1191, 30] on span "Jordan Smith-Kenning" at bounding box center [1196, 29] width 93 height 16
click at [1118, 128] on link "View Travel Profile" at bounding box center [1157, 132] width 166 height 25
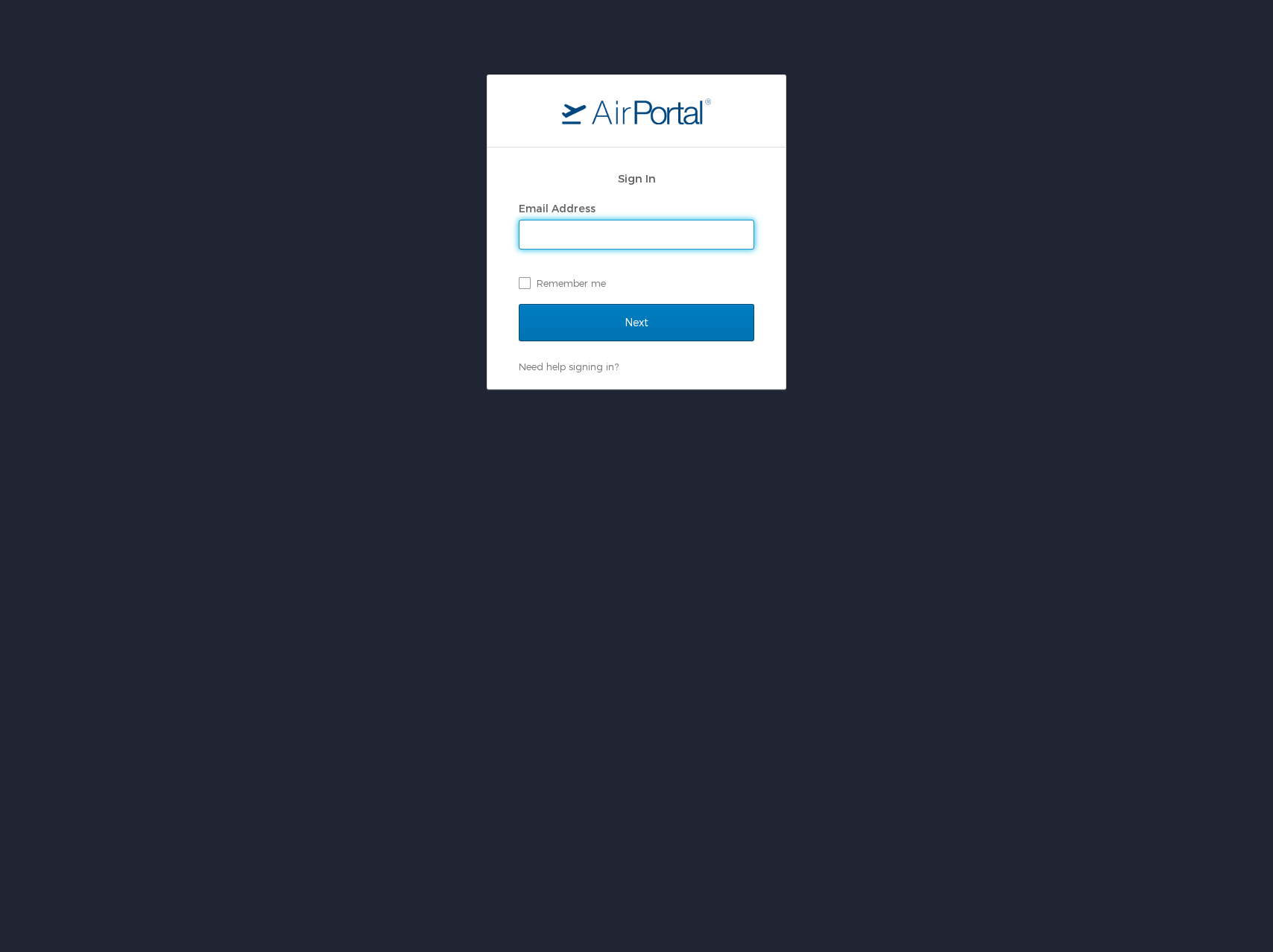
click at [609, 239] on input "Email Address" at bounding box center [636, 234] width 234 height 28
type input "[EMAIL_ADDRESS][PERSON_NAME][DOMAIN_NAME]"
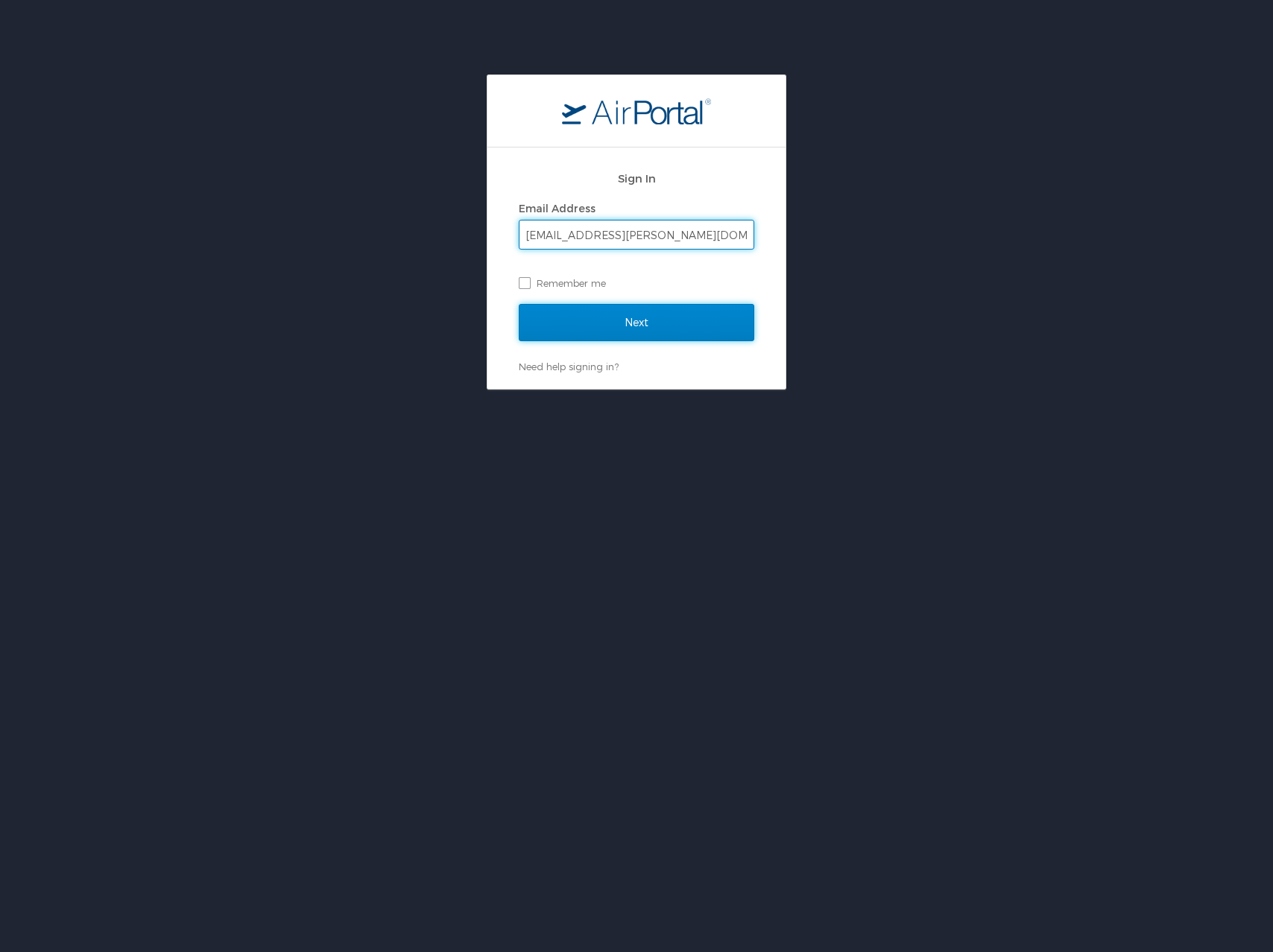
click at [659, 330] on input "Next" at bounding box center [637, 323] width 236 height 38
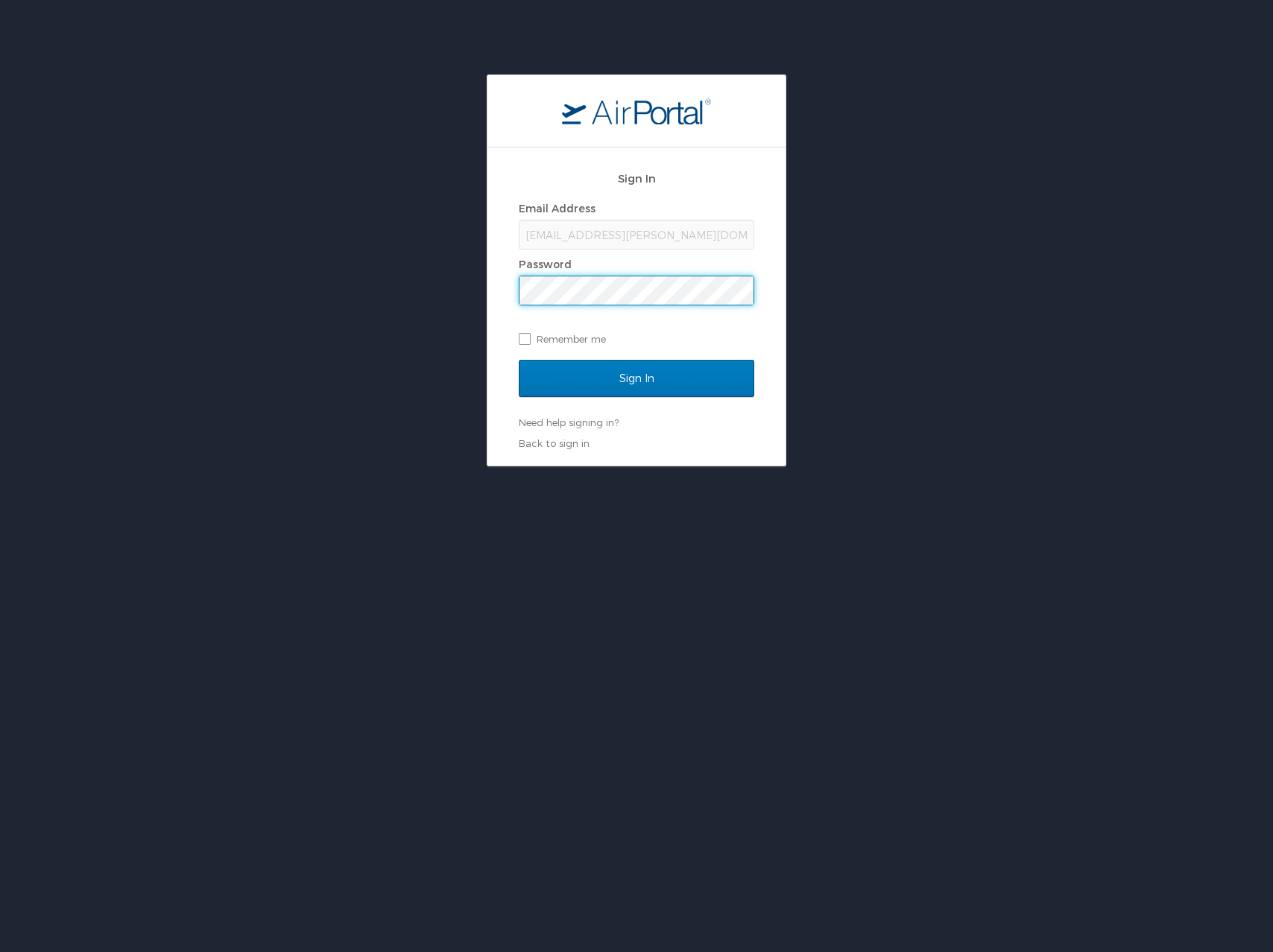
click at [519, 360] on input "Sign In" at bounding box center [637, 378] width 236 height 38
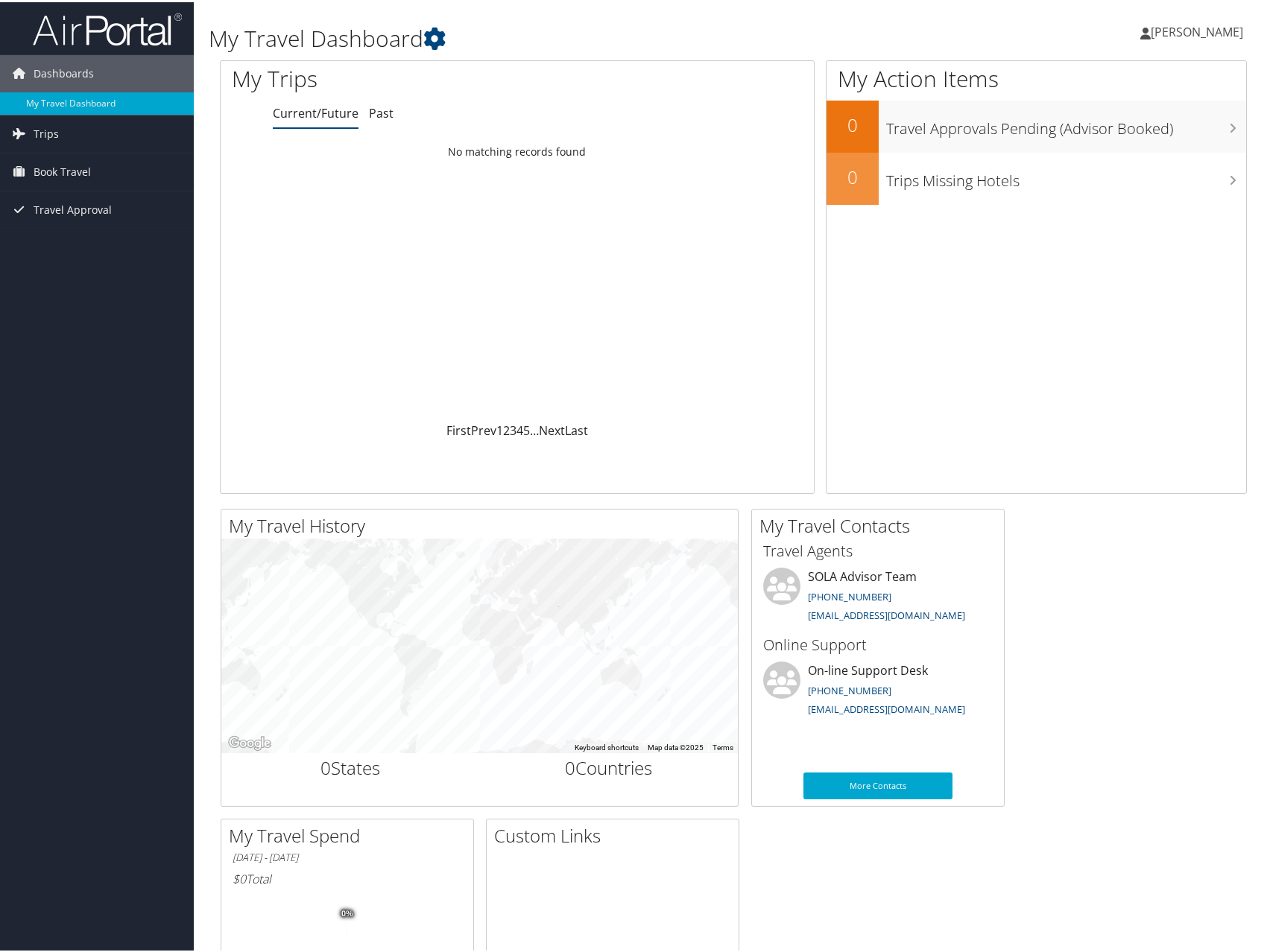
click at [1175, 29] on span "[PERSON_NAME]" at bounding box center [1196, 29] width 93 height 16
click at [1117, 136] on link "View Travel Profile" at bounding box center [1157, 132] width 166 height 25
click at [1180, 30] on span "[PERSON_NAME]" at bounding box center [1196, 29] width 93 height 16
click at [919, 147] on div "Travel Approvals Pending (Advisor Booked)" at bounding box center [1062, 125] width 367 height 52
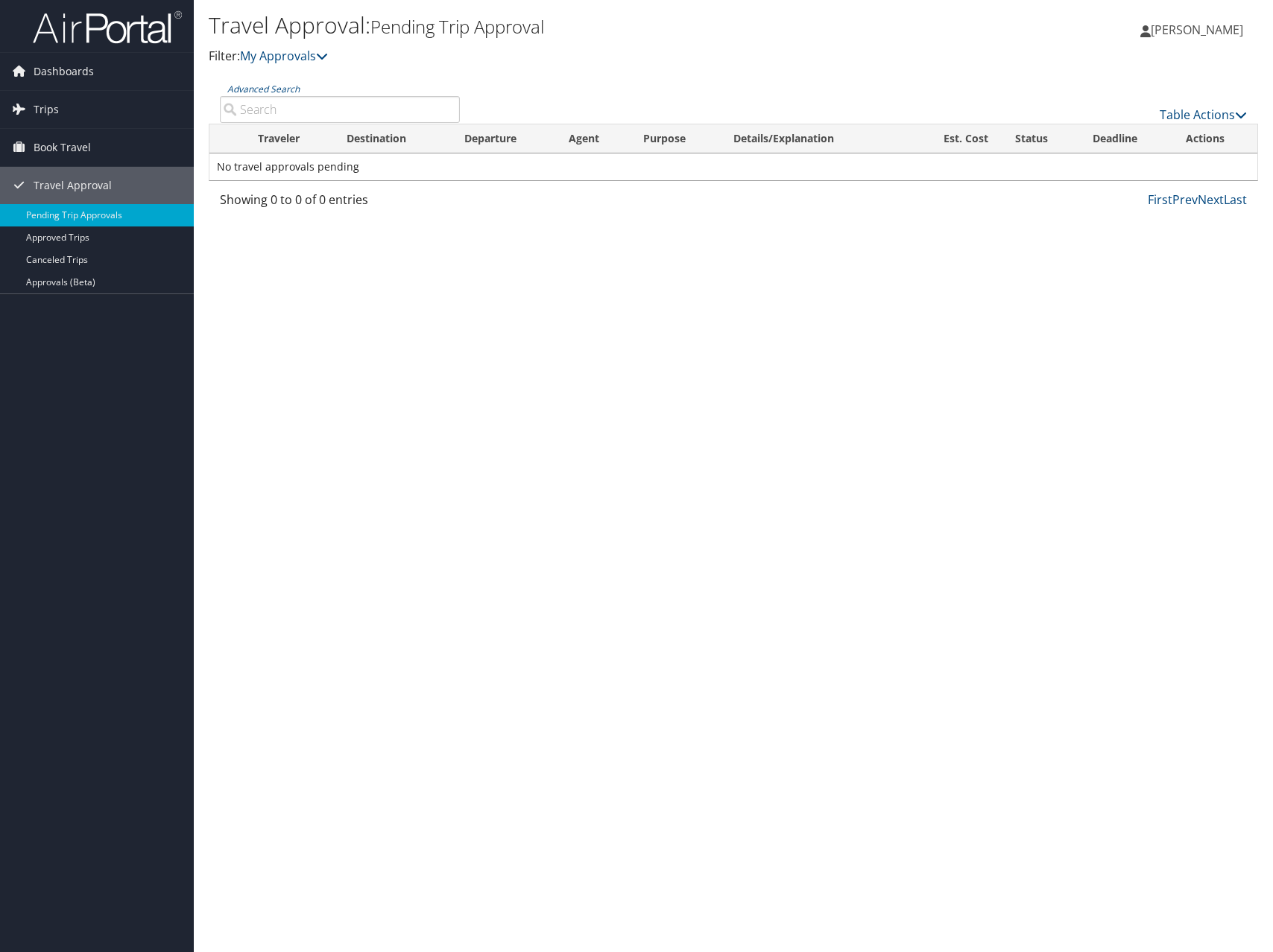
click at [1205, 32] on span "[PERSON_NAME]" at bounding box center [1197, 29] width 93 height 16
click at [1135, 141] on link "View Travel Profile" at bounding box center [1159, 132] width 166 height 25
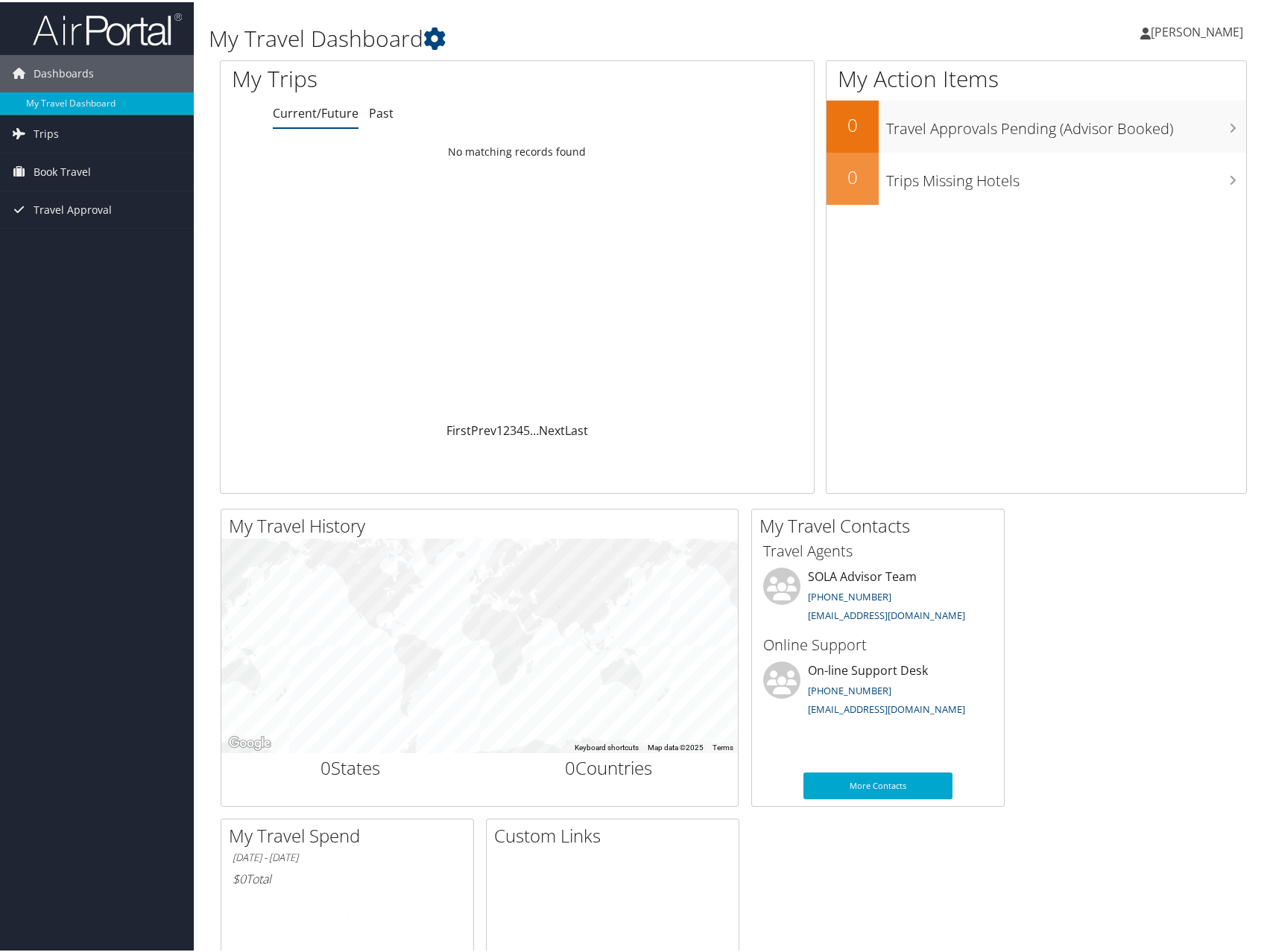
click at [1215, 41] on link "[PERSON_NAME]" at bounding box center [1199, 30] width 118 height 44
click at [1148, 139] on link "View Travel Profile" at bounding box center [1157, 132] width 166 height 25
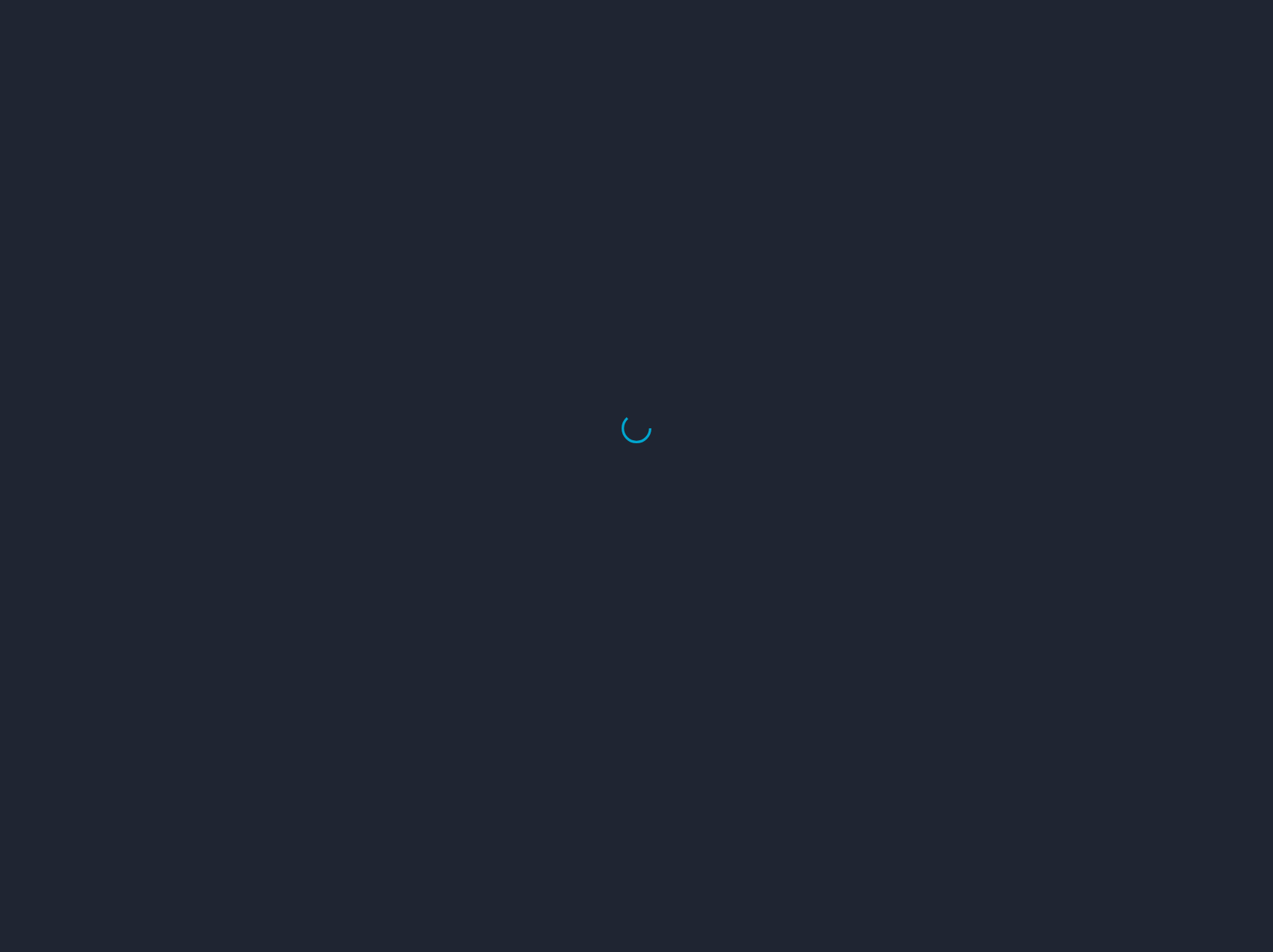
select select "US"
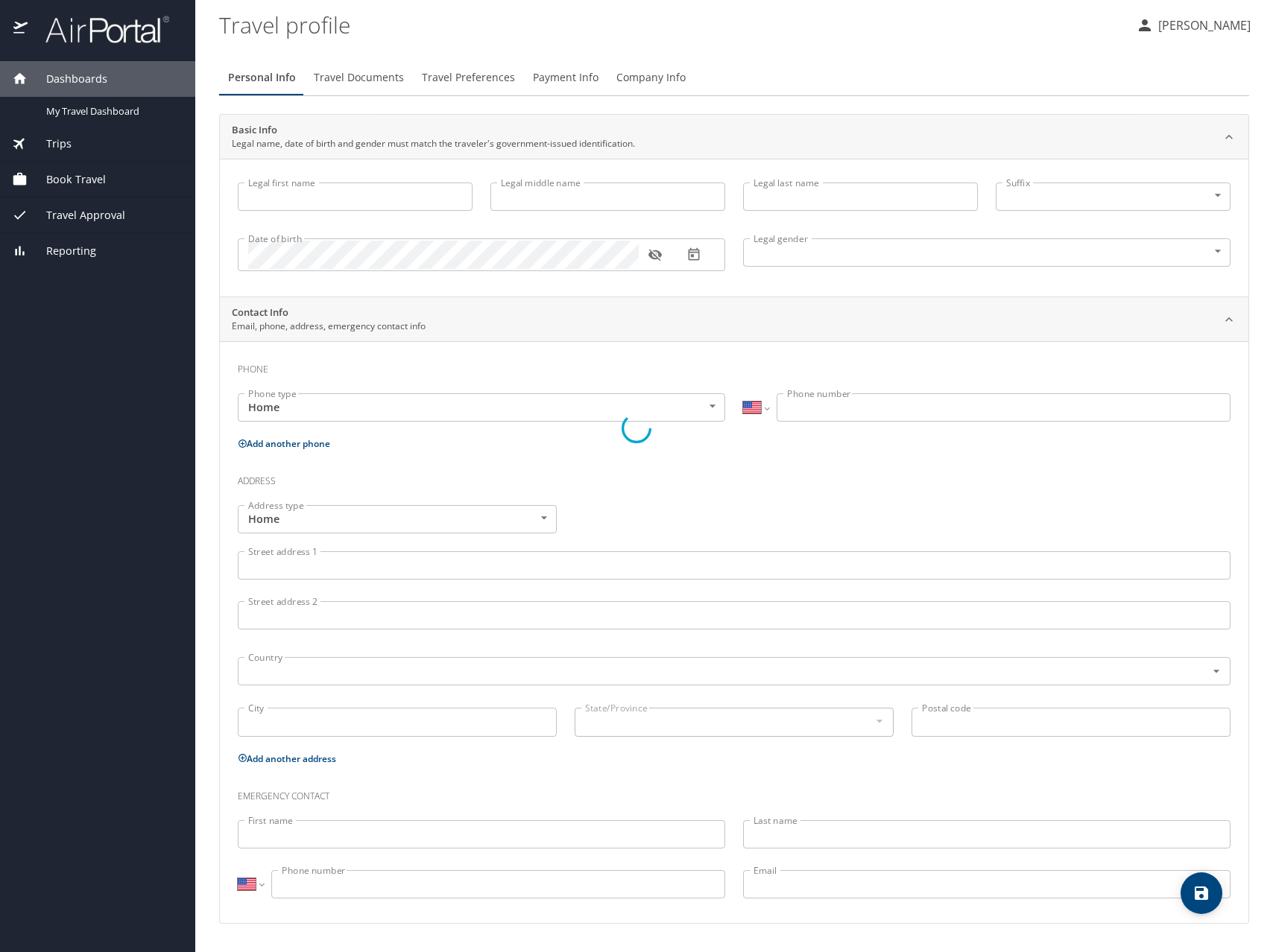
type input "Jordan"
type input "[PERSON_NAME]"
type input "[DEMOGRAPHIC_DATA]"
select select "US"
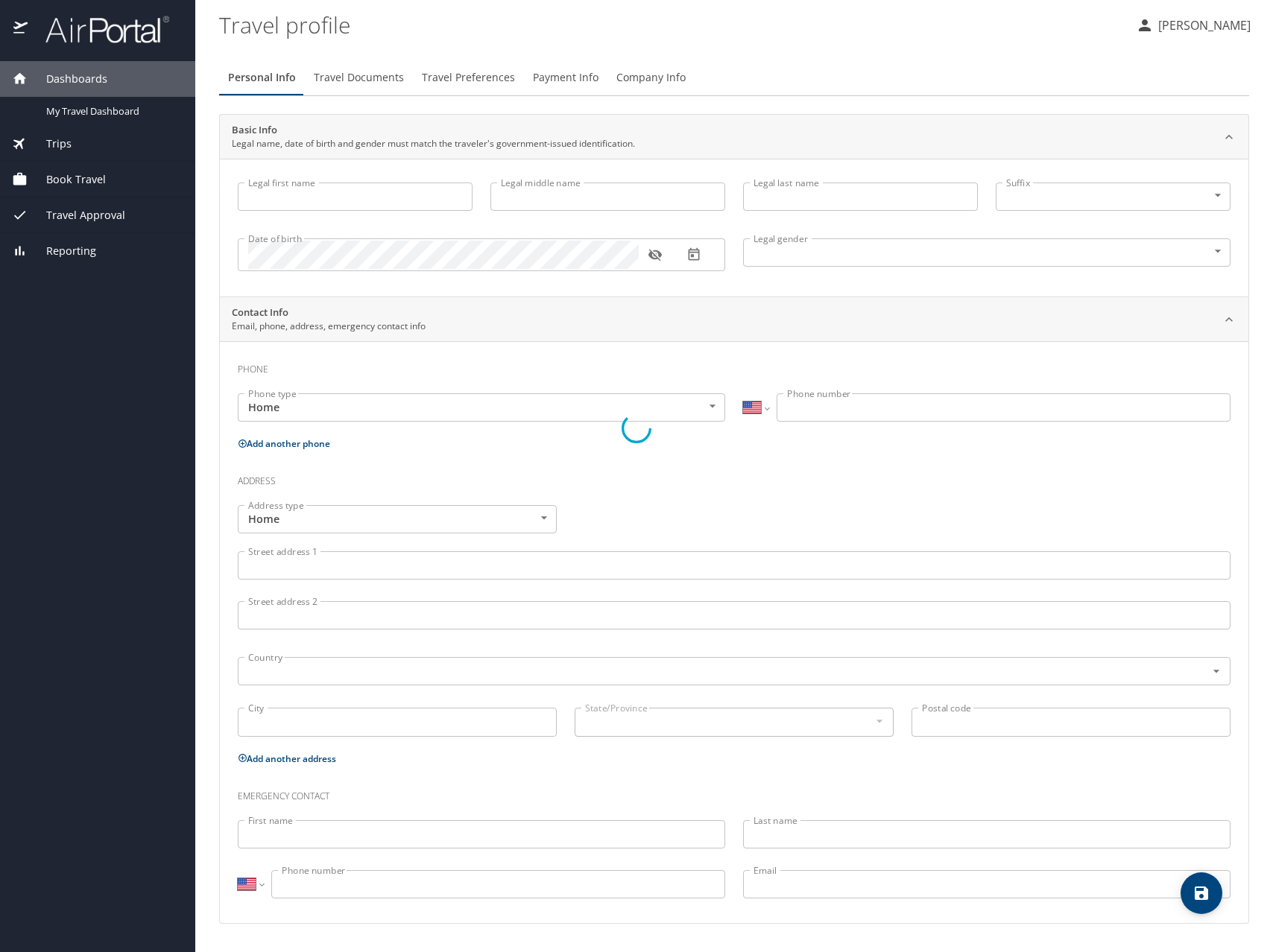
select select "US"
